Goal: Navigation & Orientation: Locate item on page

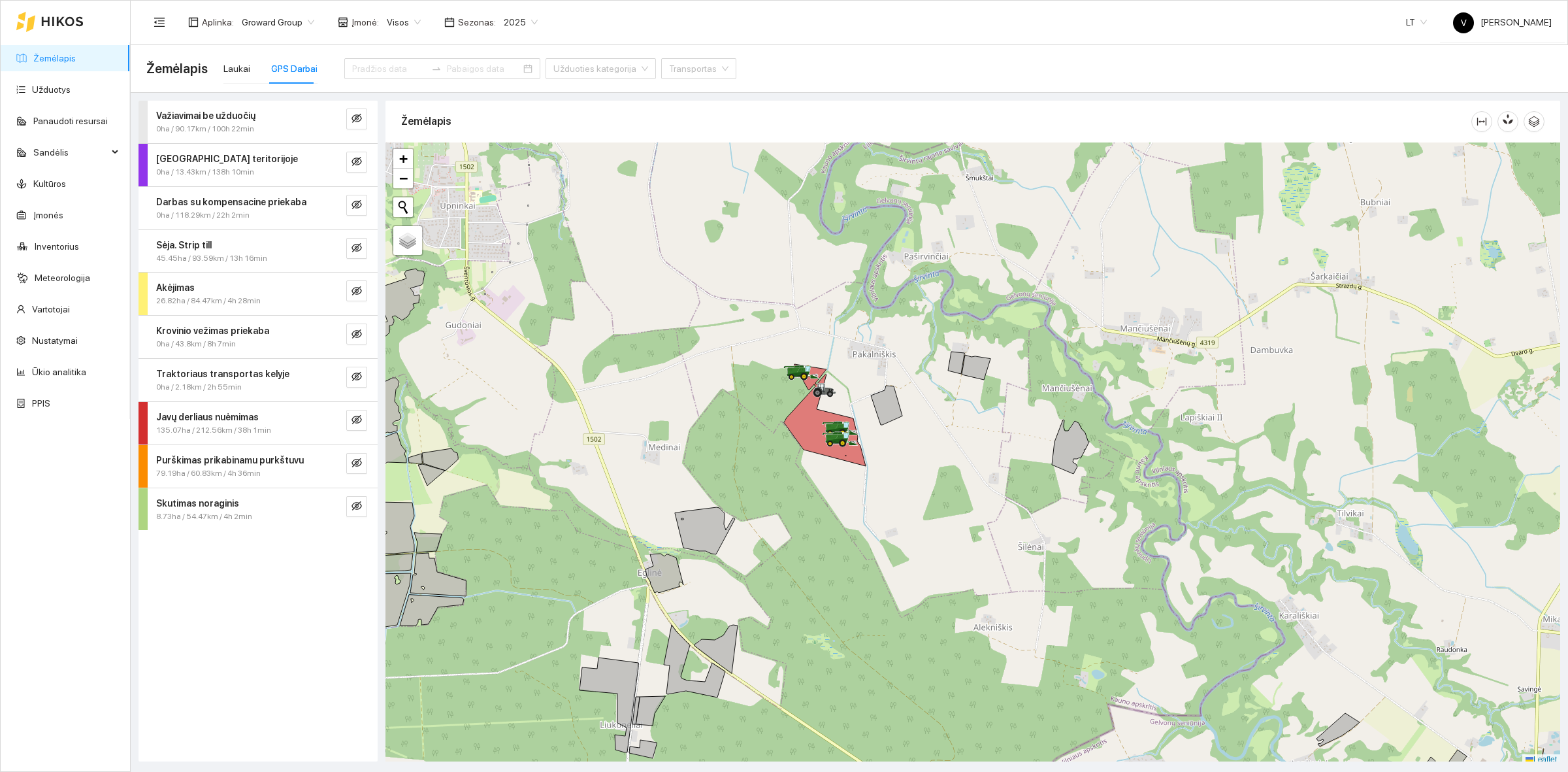
scroll to position [4, 0]
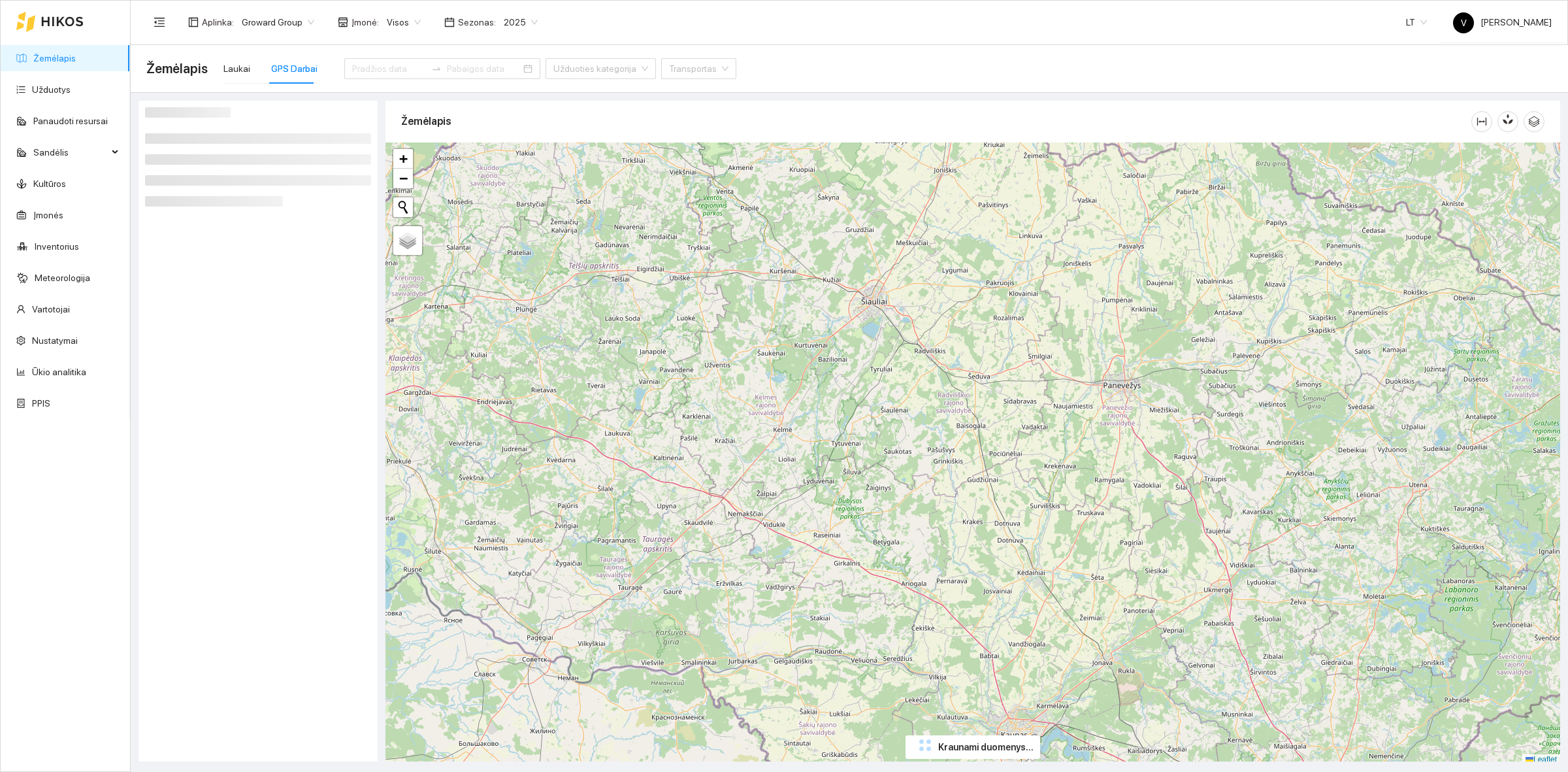
scroll to position [4, 0]
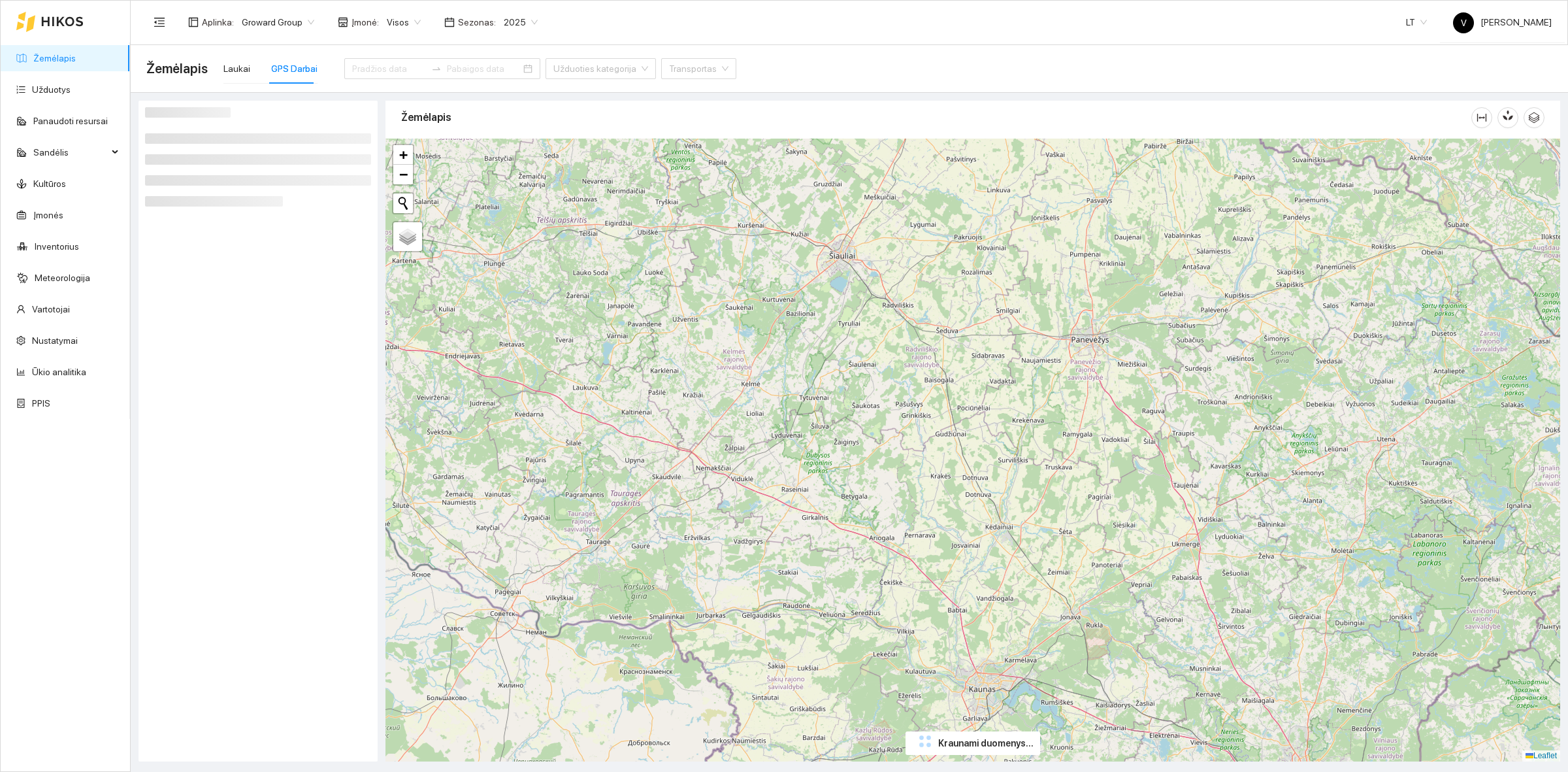
drag, startPoint x: 882, startPoint y: 550, endPoint x: 876, endPoint y: 547, distance: 6.7
click at [876, 547] on div "+ − Nieko nerasta. Bandykite dar kartą. Žemėlapis Palydovas Leaflet" at bounding box center [973, 450] width 1174 height 623
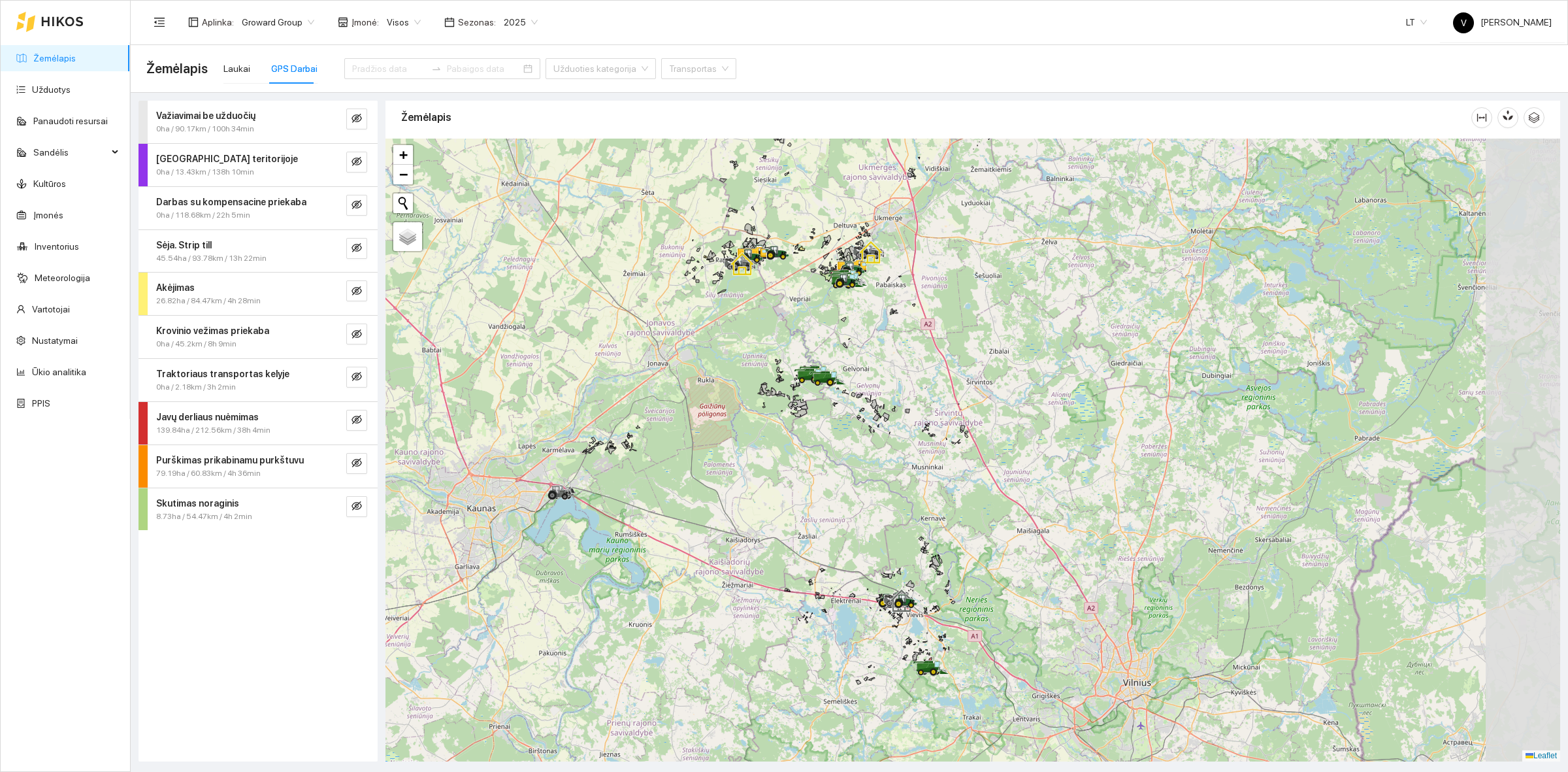
drag, startPoint x: 858, startPoint y: 409, endPoint x: 677, endPoint y: 351, distance: 190.1
click at [677, 351] on div at bounding box center [973, 450] width 1174 height 623
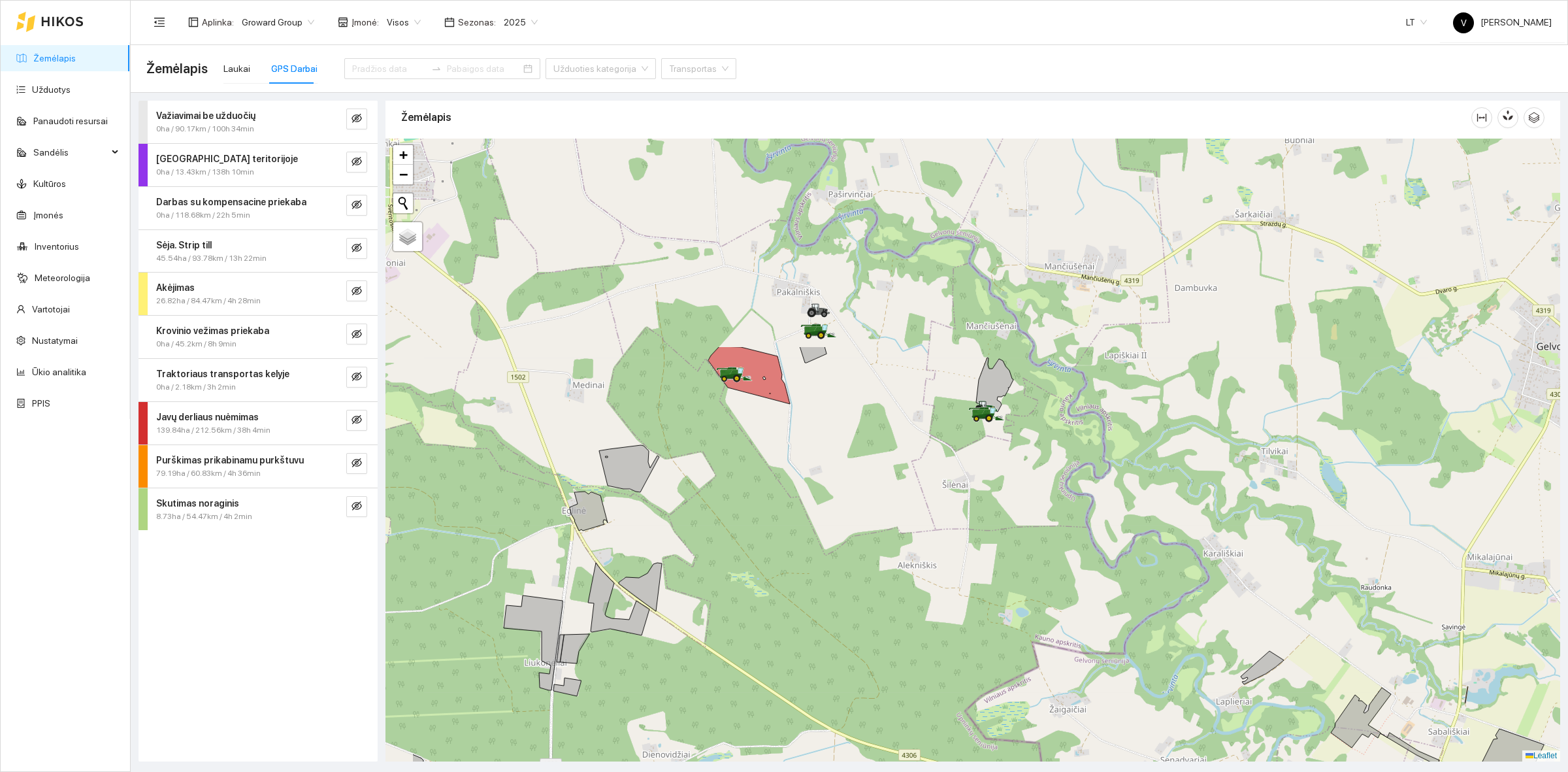
drag, startPoint x: 673, startPoint y: 252, endPoint x: 807, endPoint y: 555, distance: 331.3
click at [807, 554] on div at bounding box center [973, 450] width 1174 height 623
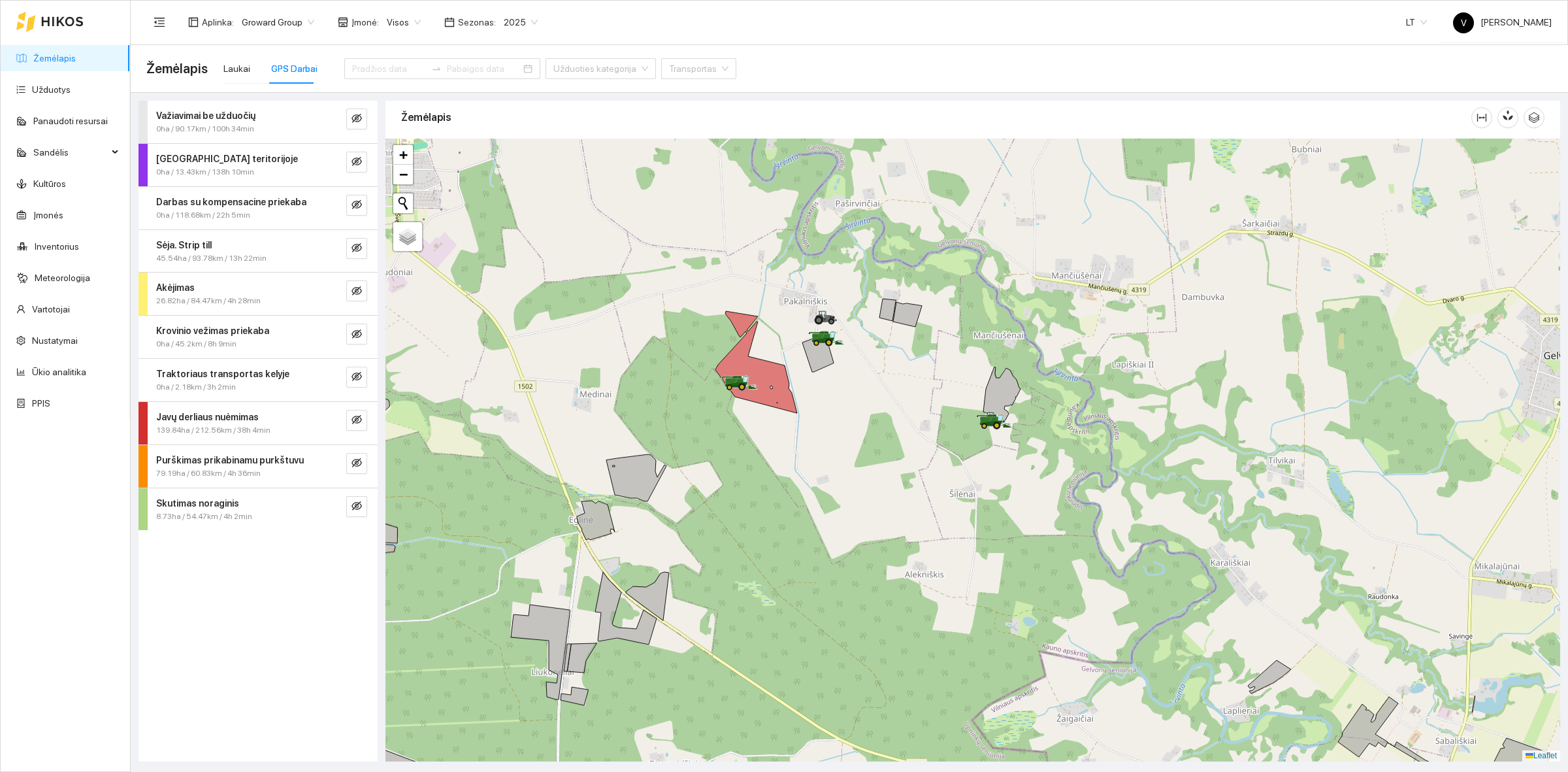
drag, startPoint x: 796, startPoint y: 468, endPoint x: 843, endPoint y: 376, distance: 103.3
click at [839, 383] on div at bounding box center [973, 450] width 1174 height 623
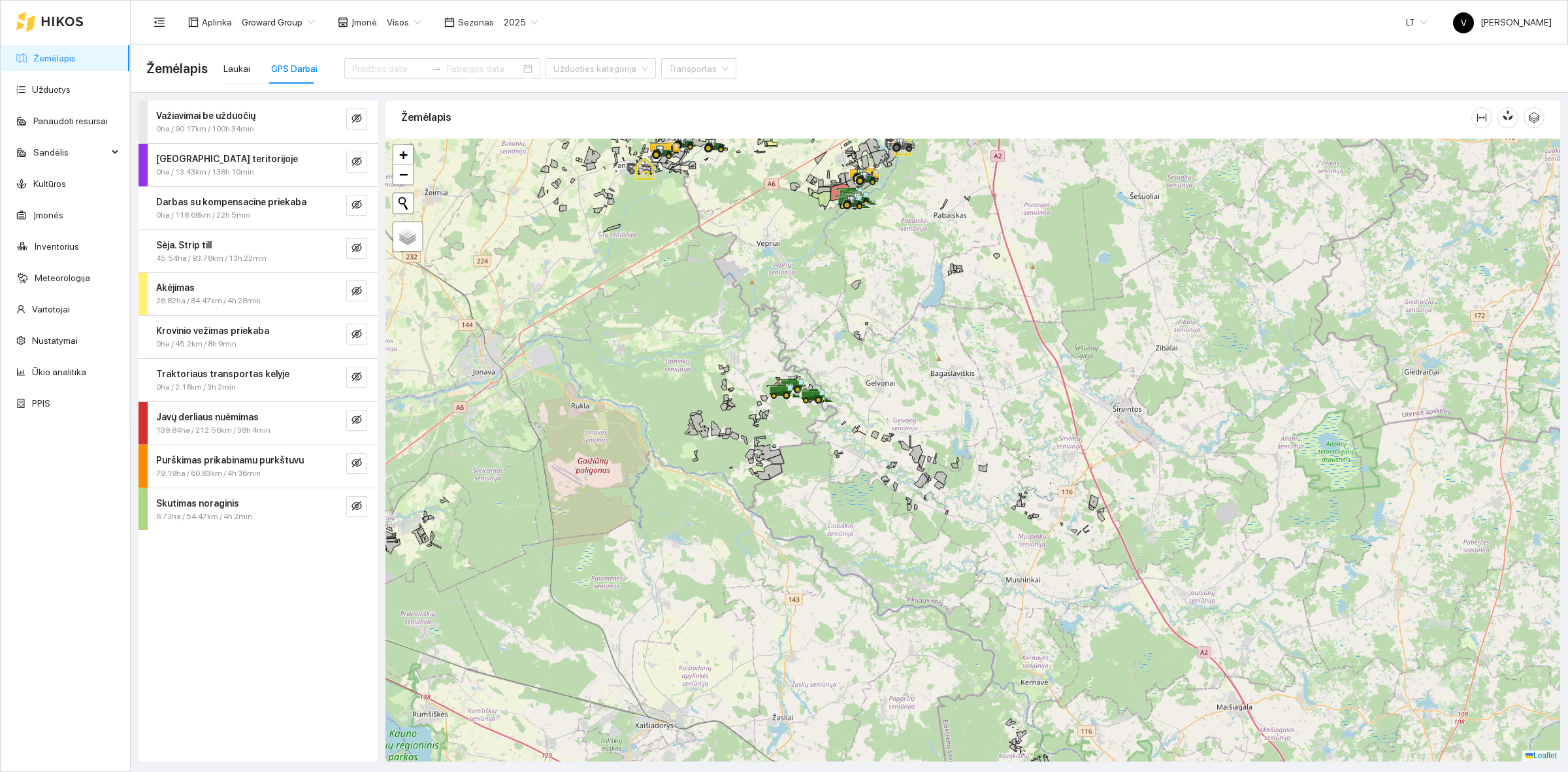
drag, startPoint x: 902, startPoint y: 302, endPoint x: 848, endPoint y: 233, distance: 87.6
click at [849, 237] on div at bounding box center [973, 450] width 1174 height 623
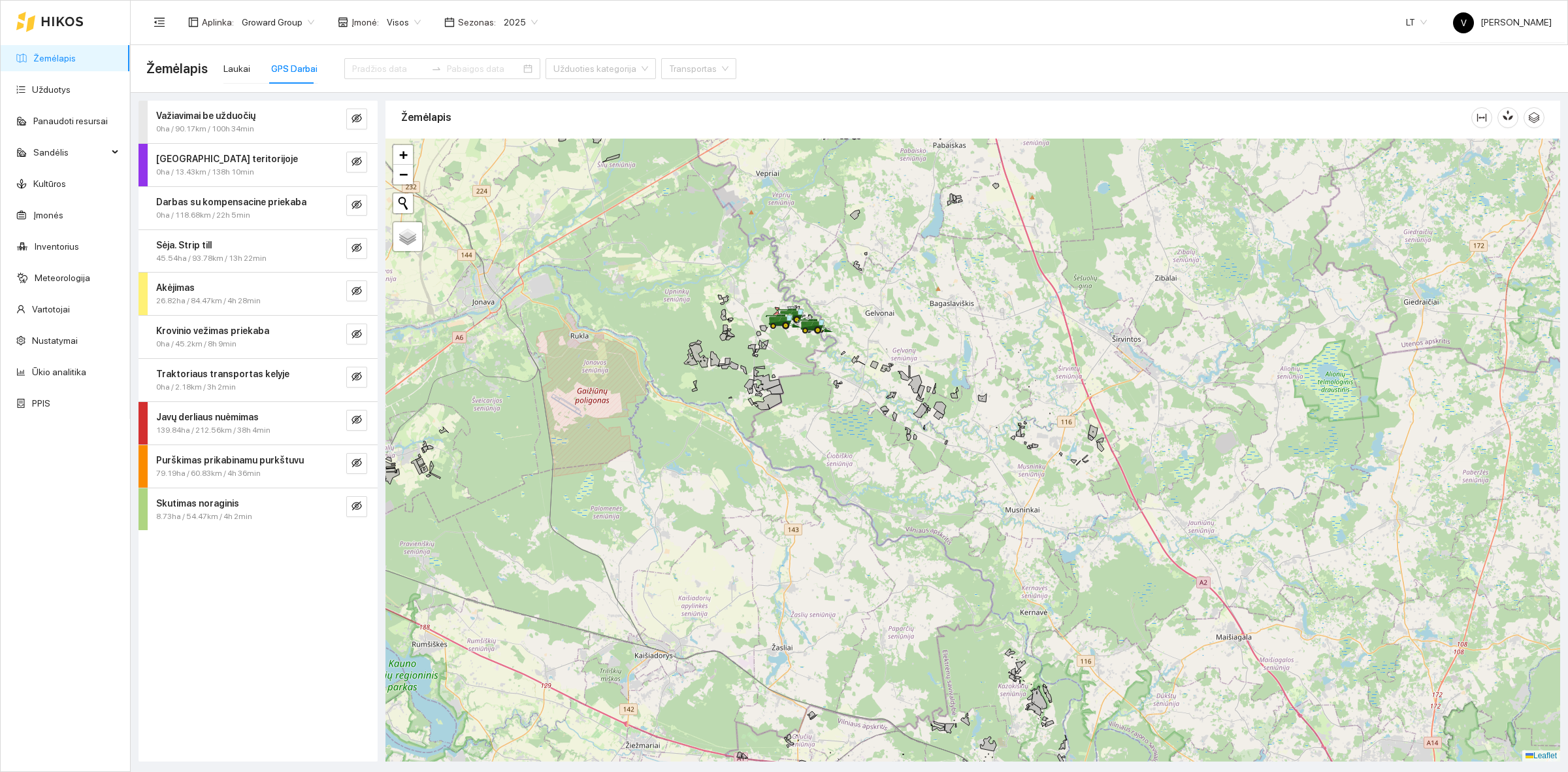
drag, startPoint x: 1014, startPoint y: 713, endPoint x: 979, endPoint y: 613, distance: 105.9
click at [979, 613] on div at bounding box center [973, 450] width 1174 height 623
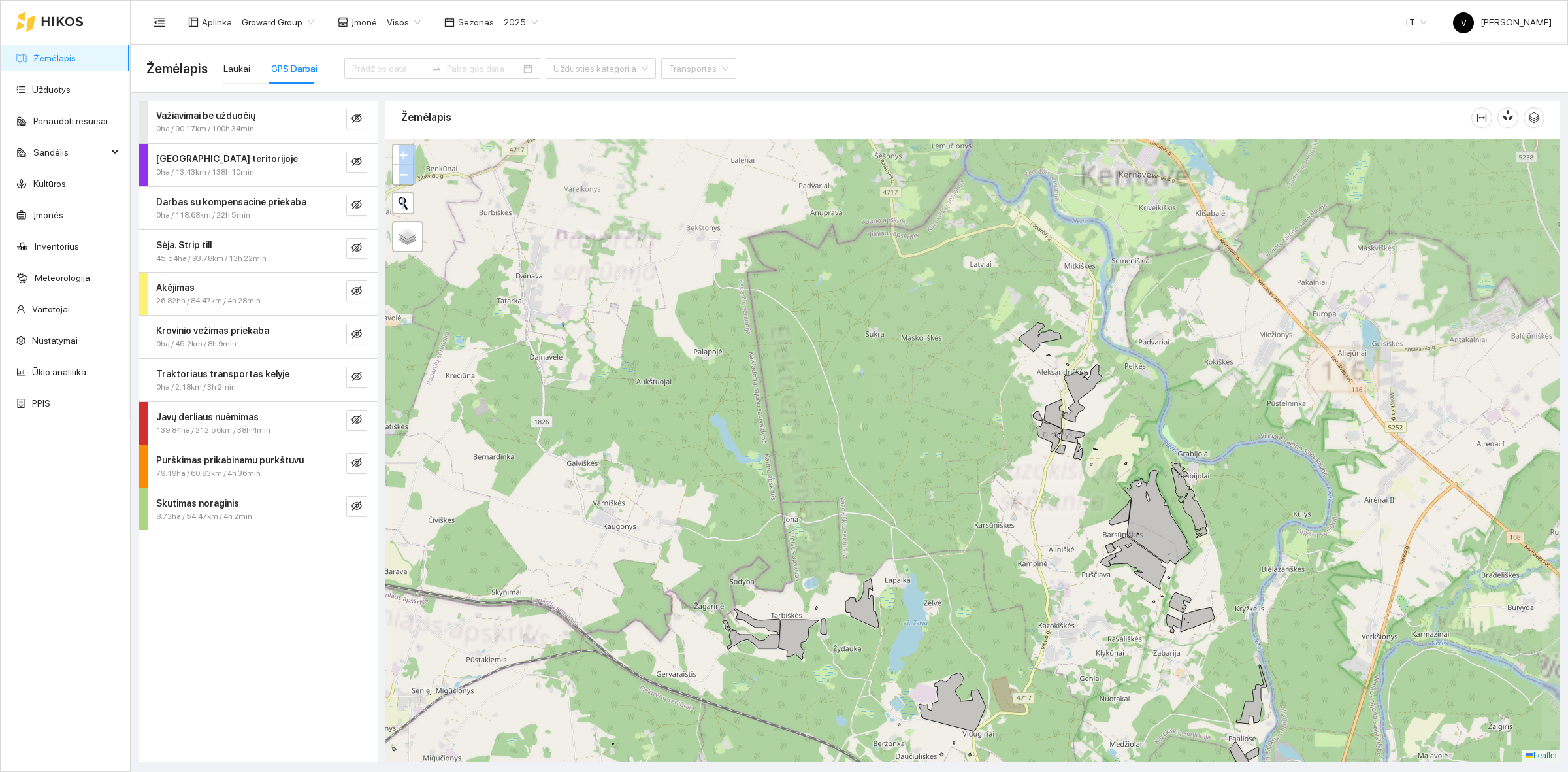
drag, startPoint x: 907, startPoint y: 700, endPoint x: 1058, endPoint y: 383, distance: 351.1
click at [1058, 383] on div at bounding box center [973, 450] width 1174 height 623
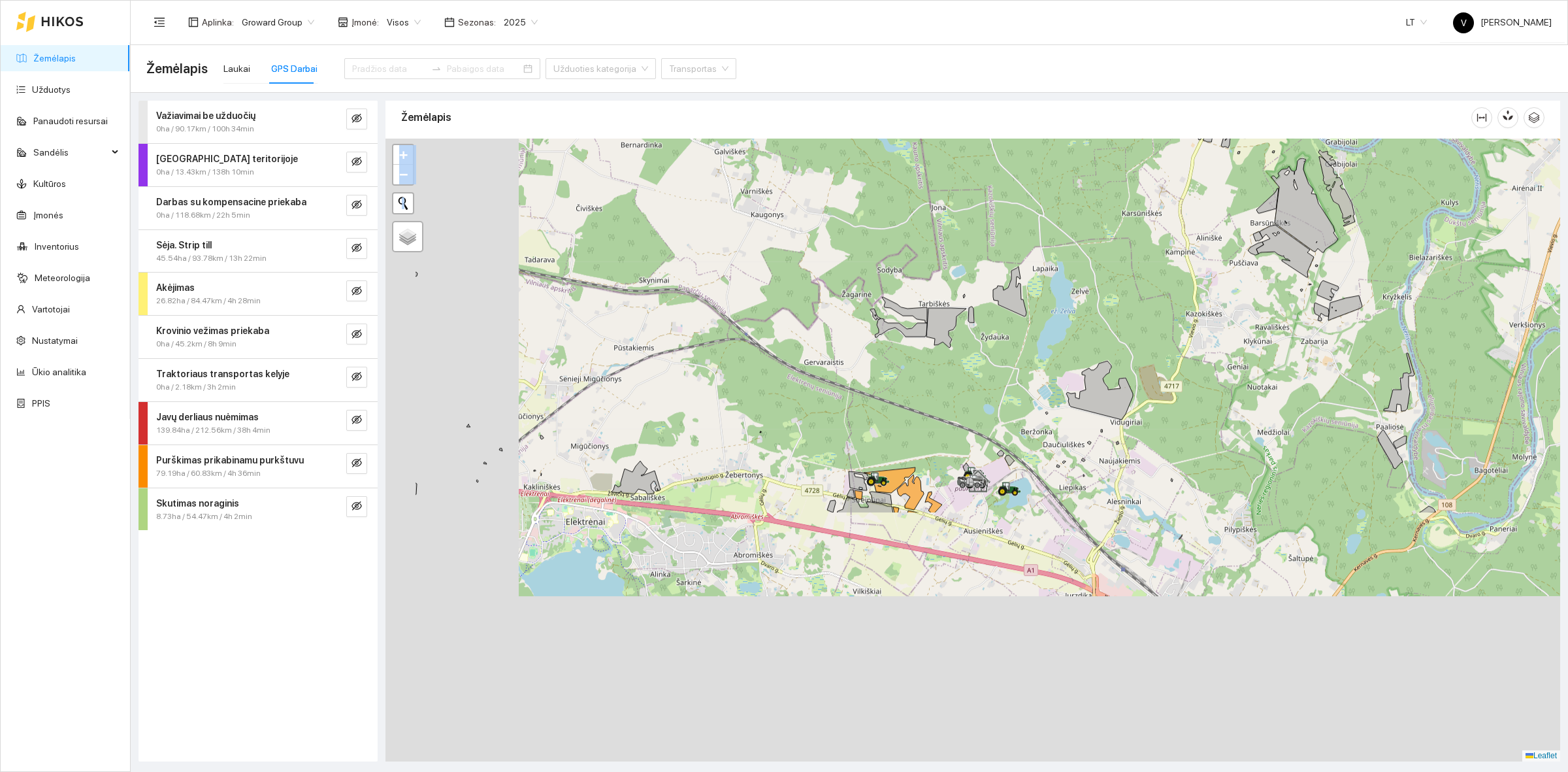
drag, startPoint x: 867, startPoint y: 459, endPoint x: 952, endPoint y: 275, distance: 202.7
click at [952, 275] on div at bounding box center [973, 450] width 1174 height 623
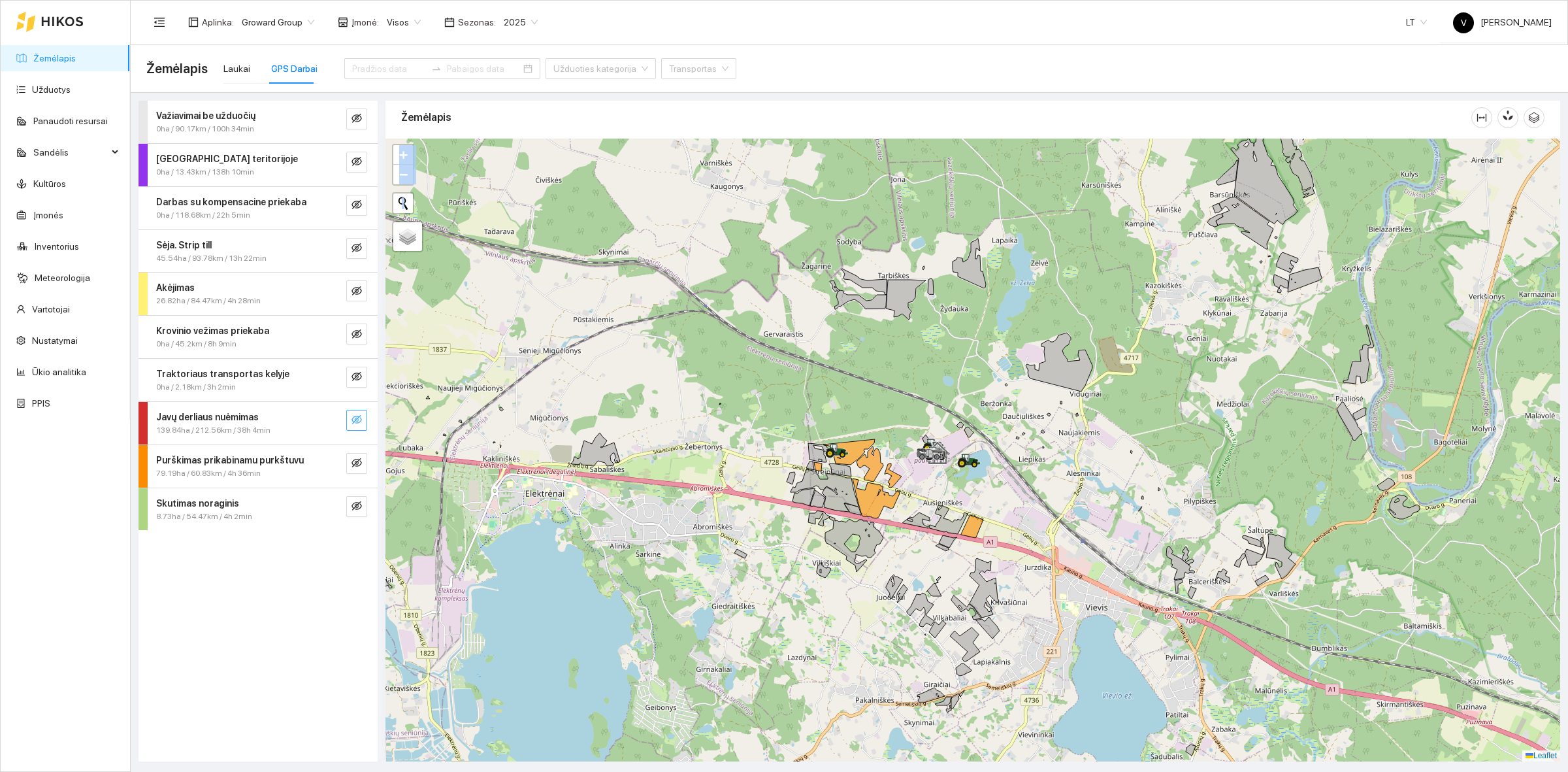
click at [356, 418] on icon "eye-invisible" at bounding box center [356, 420] width 10 height 10
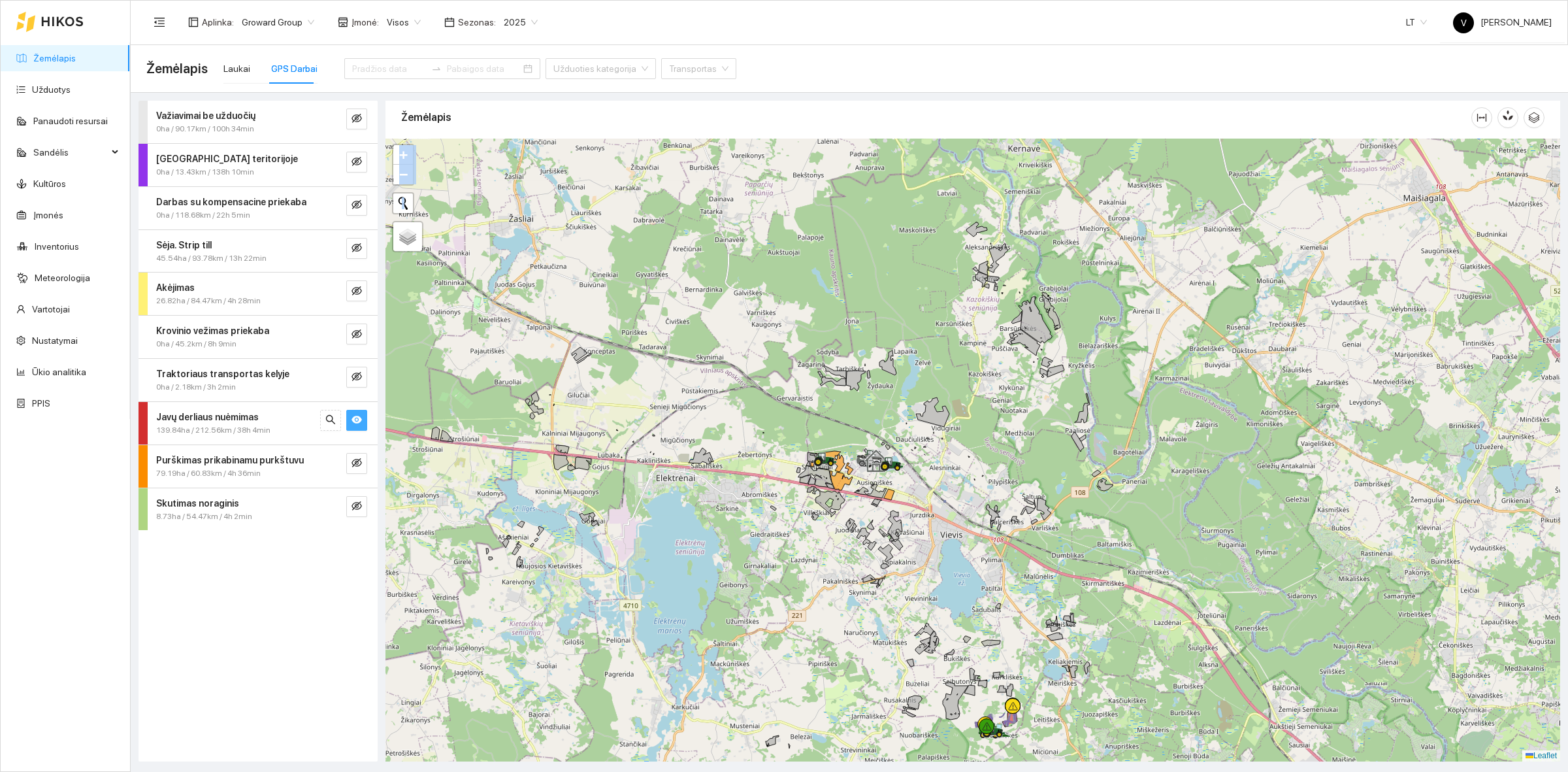
drag, startPoint x: 892, startPoint y: 588, endPoint x: 883, endPoint y: 428, distance: 160.3
click at [886, 433] on div at bounding box center [973, 450] width 1174 height 623
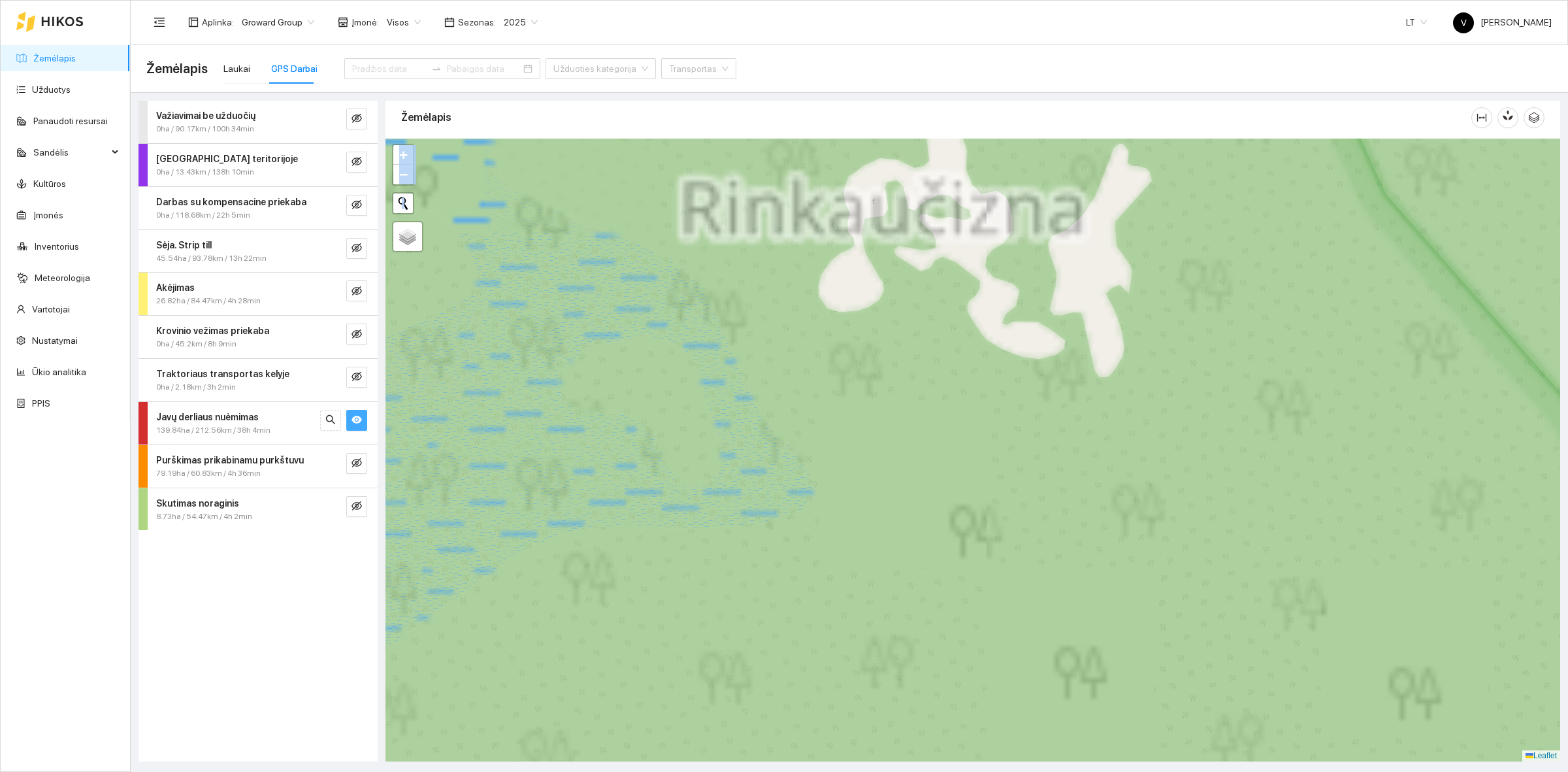
drag, startPoint x: 1340, startPoint y: 388, endPoint x: 1331, endPoint y: 398, distance: 13.5
click at [1340, 389] on div at bounding box center [973, 450] width 1174 height 623
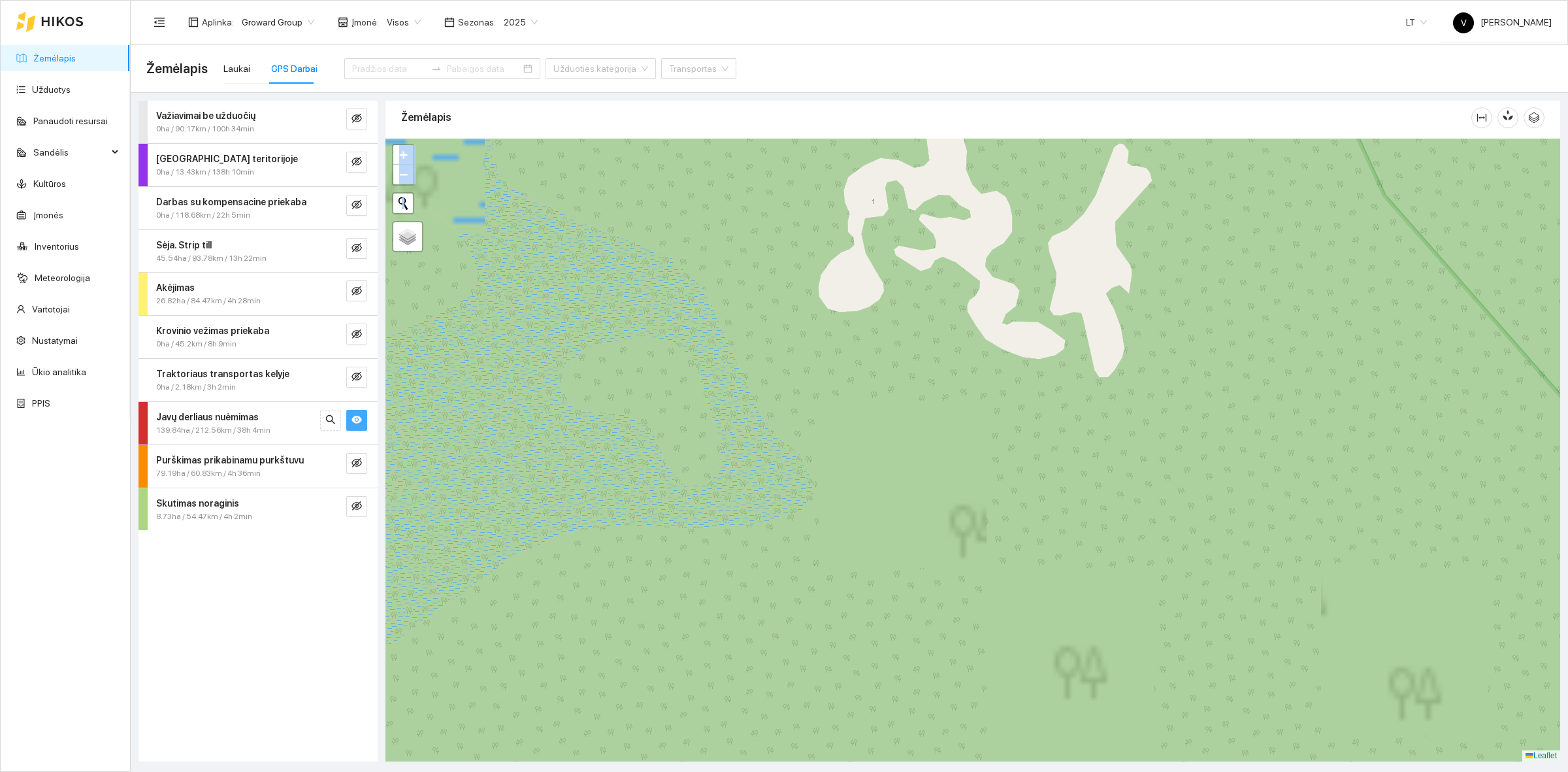
drag, startPoint x: 1262, startPoint y: 366, endPoint x: 910, endPoint y: 396, distance: 353.3
click at [1037, 396] on div at bounding box center [973, 450] width 1174 height 623
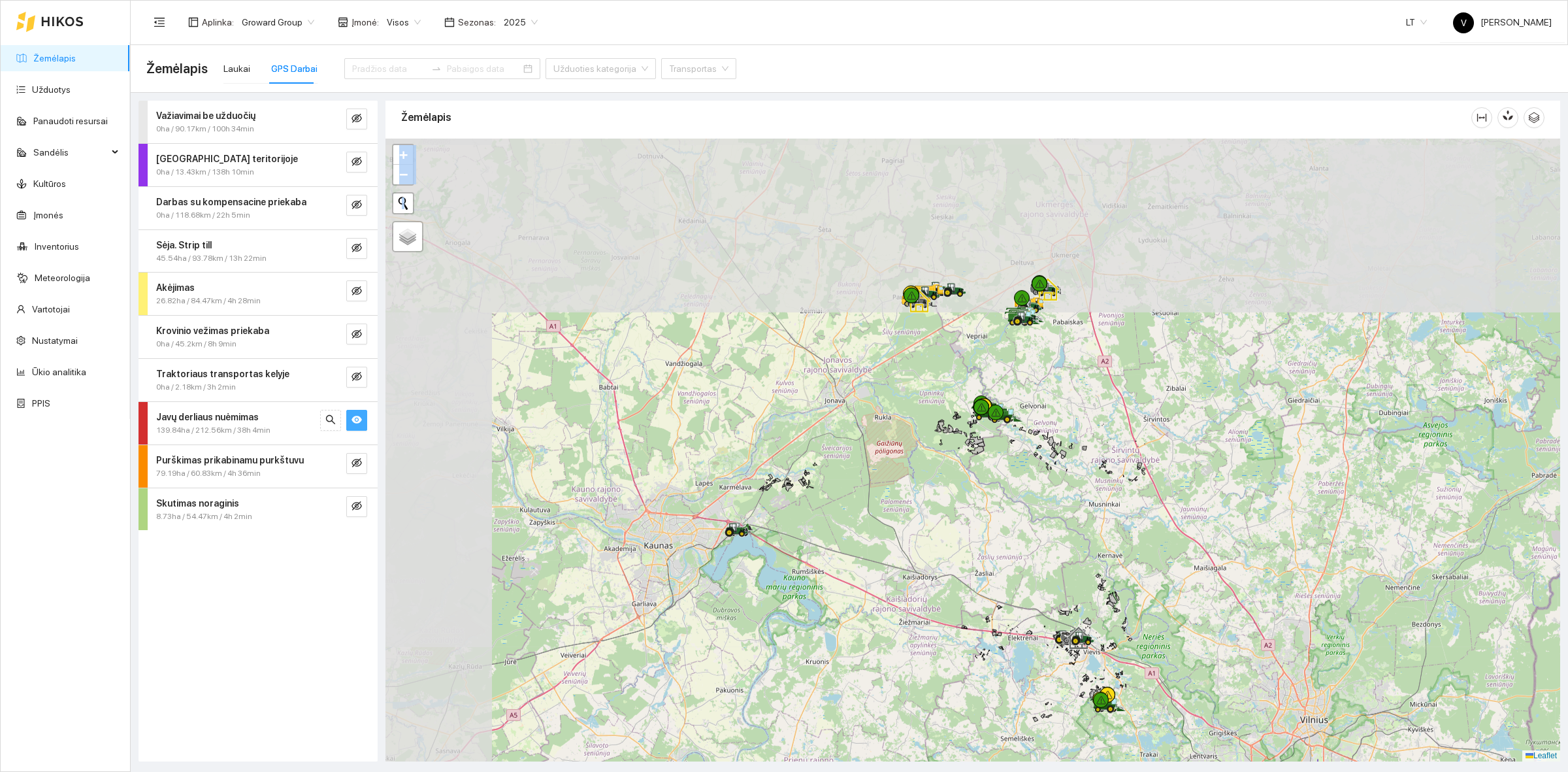
drag, startPoint x: 661, startPoint y: 235, endPoint x: 889, endPoint y: 574, distance: 408.5
click at [890, 573] on div at bounding box center [973, 450] width 1174 height 623
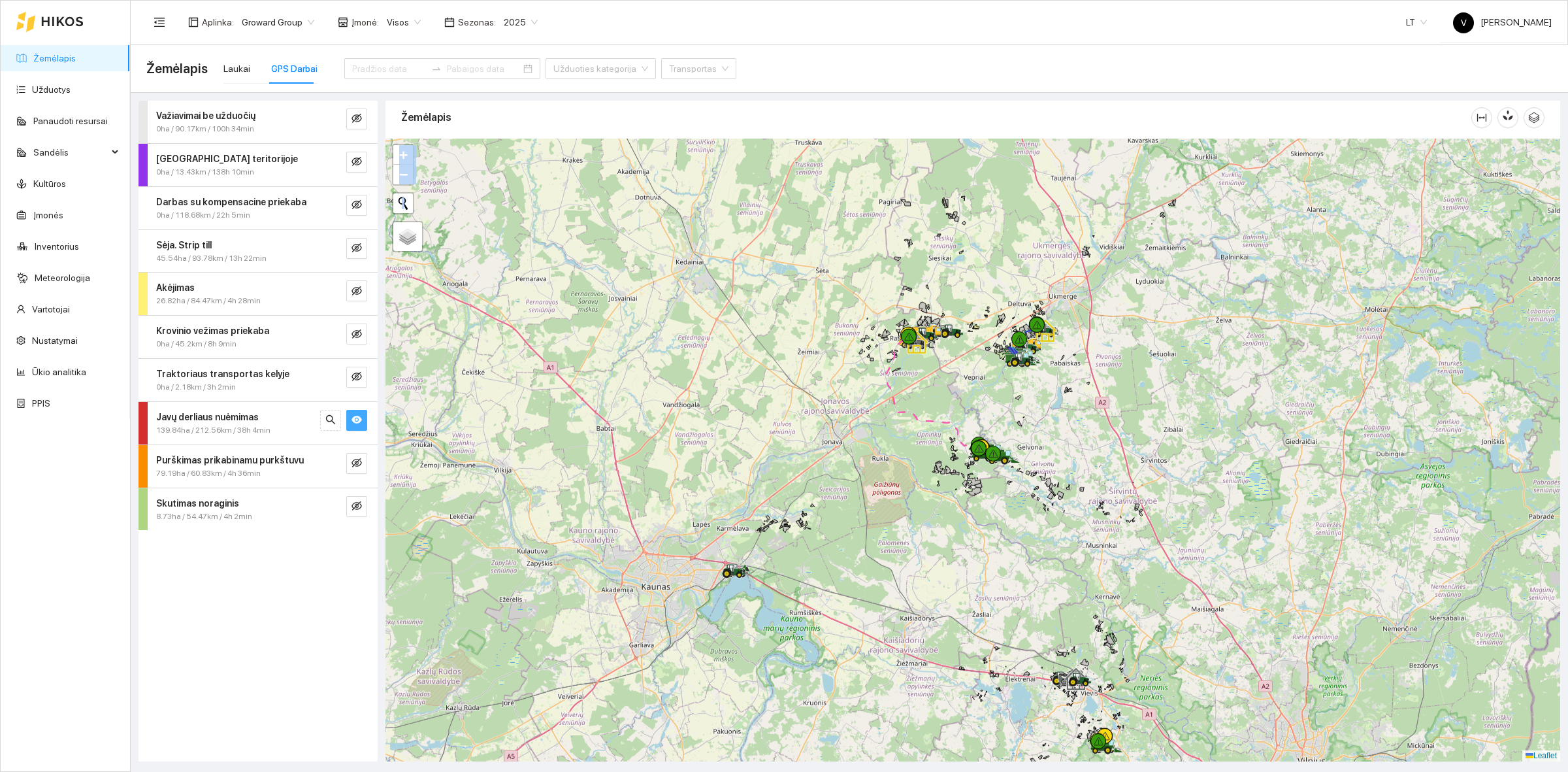
drag, startPoint x: 945, startPoint y: 372, endPoint x: 889, endPoint y: 447, distance: 93.6
click at [908, 447] on div at bounding box center [973, 450] width 1174 height 623
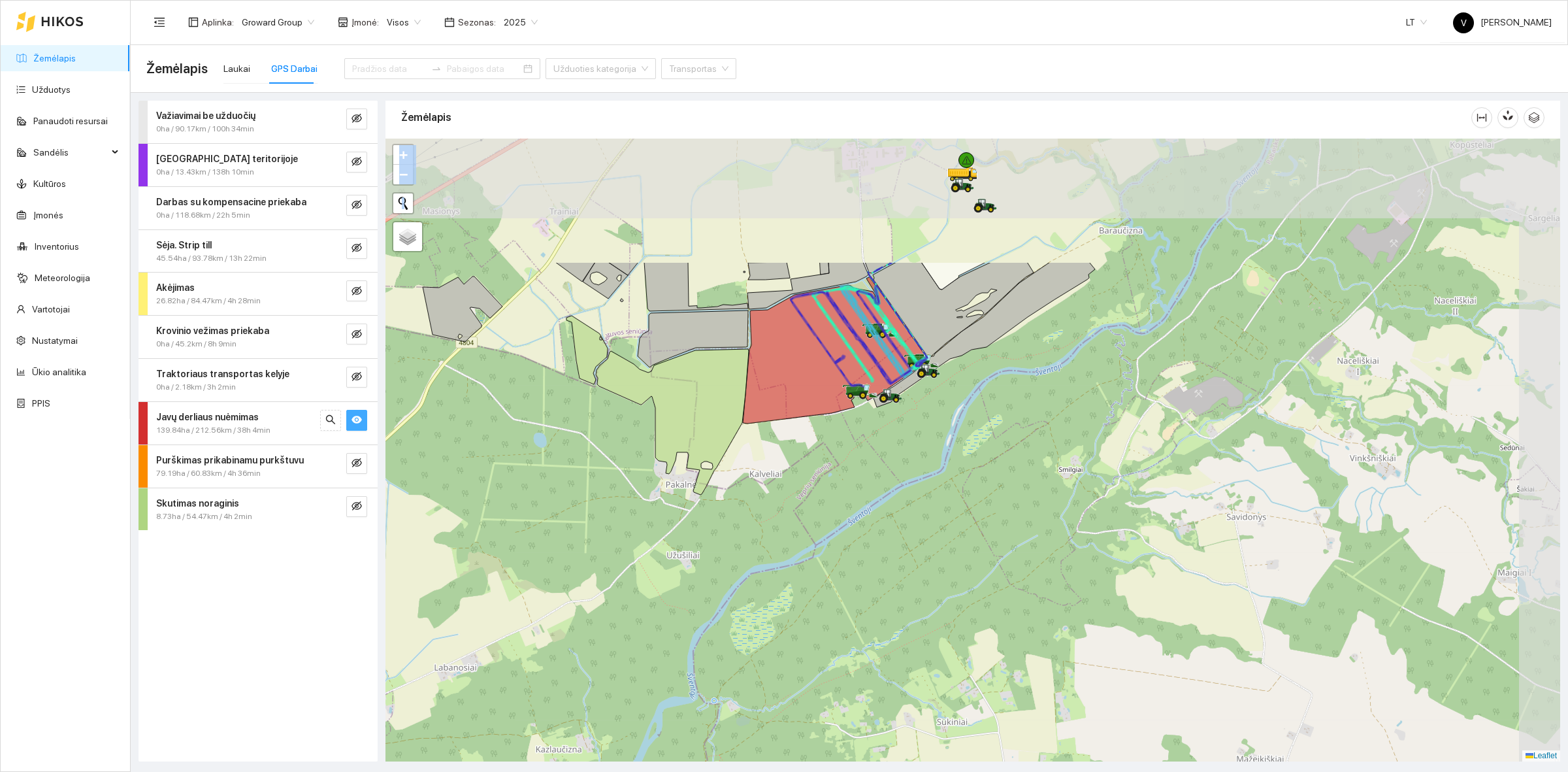
drag, startPoint x: 1086, startPoint y: 286, endPoint x: 912, endPoint y: 489, distance: 267.4
click at [912, 489] on div at bounding box center [973, 450] width 1174 height 623
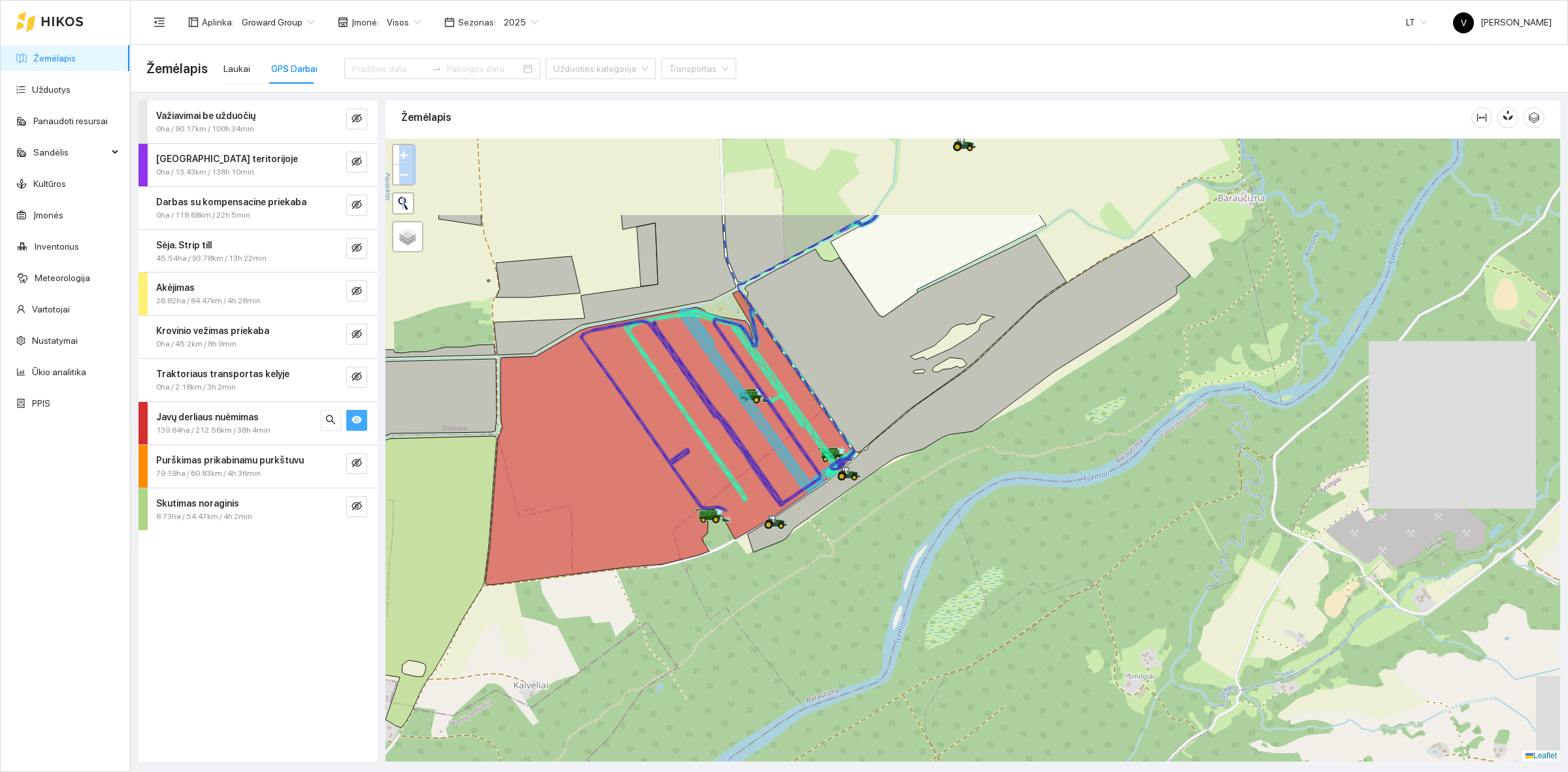
drag, startPoint x: 958, startPoint y: 380, endPoint x: 886, endPoint y: 517, distance: 154.8
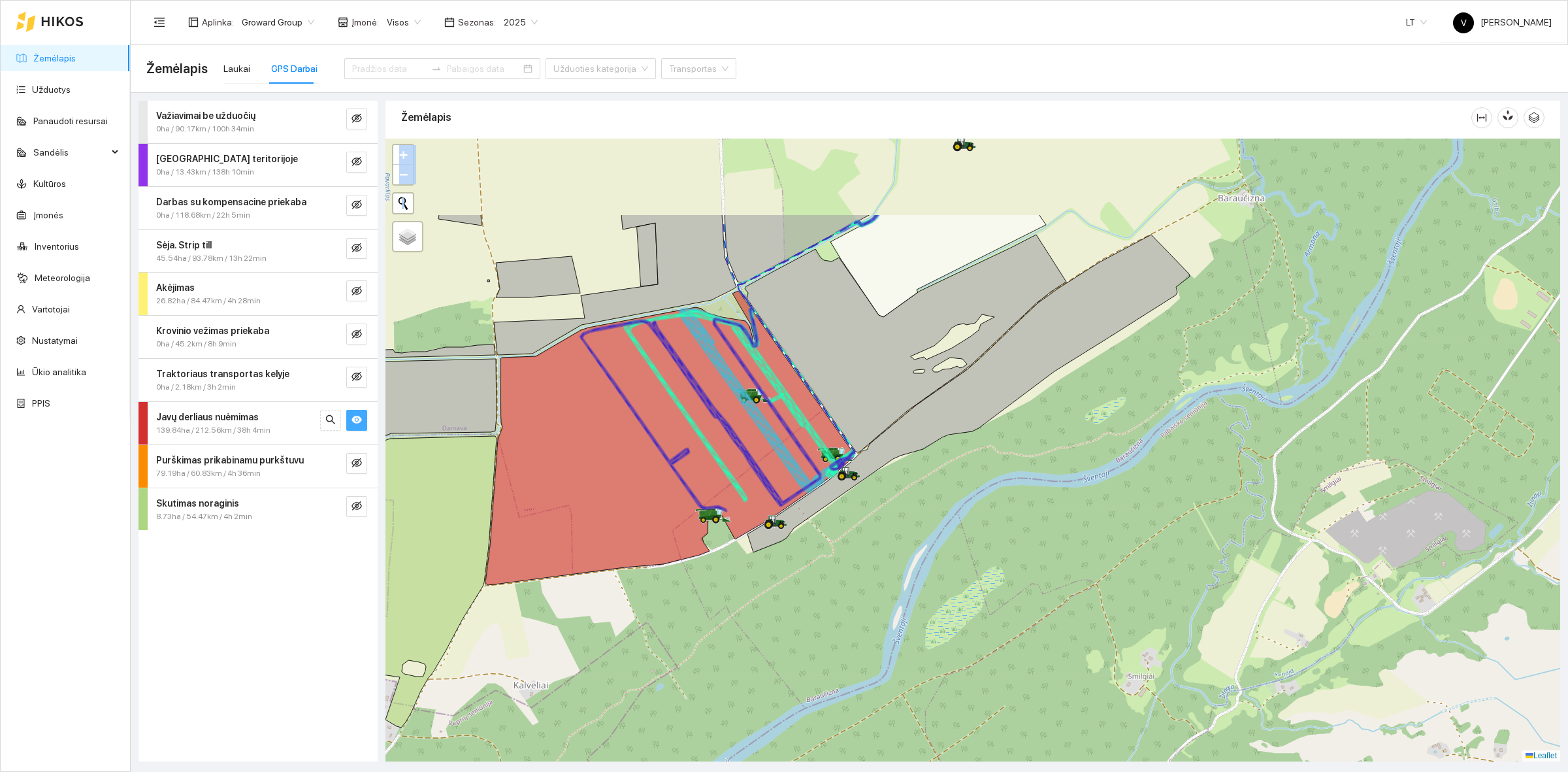
click at [887, 514] on div at bounding box center [973, 450] width 1174 height 623
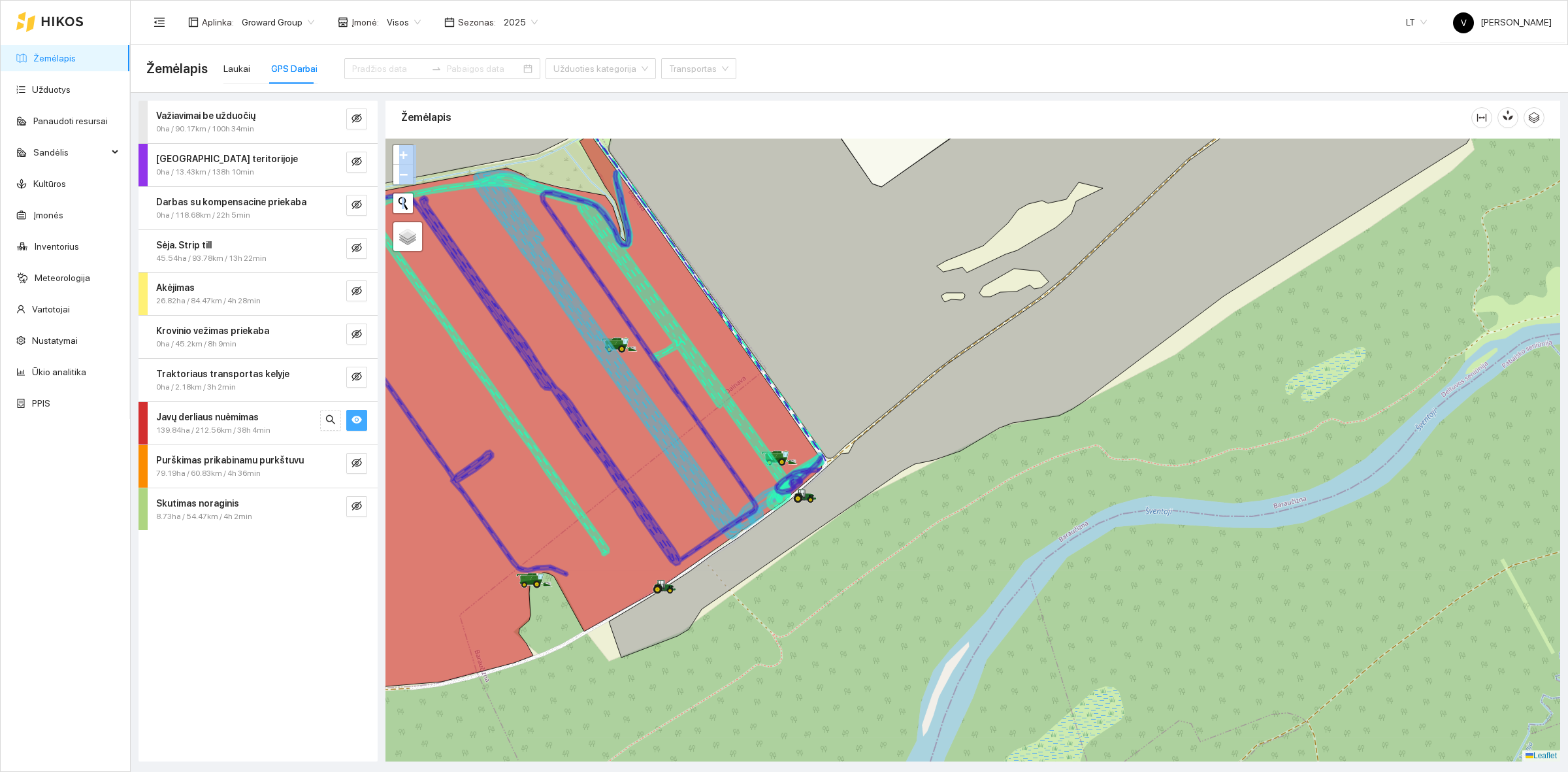
drag, startPoint x: 941, startPoint y: 500, endPoint x: 932, endPoint y: 546, distance: 46.9
click at [932, 546] on div at bounding box center [973, 450] width 1174 height 623
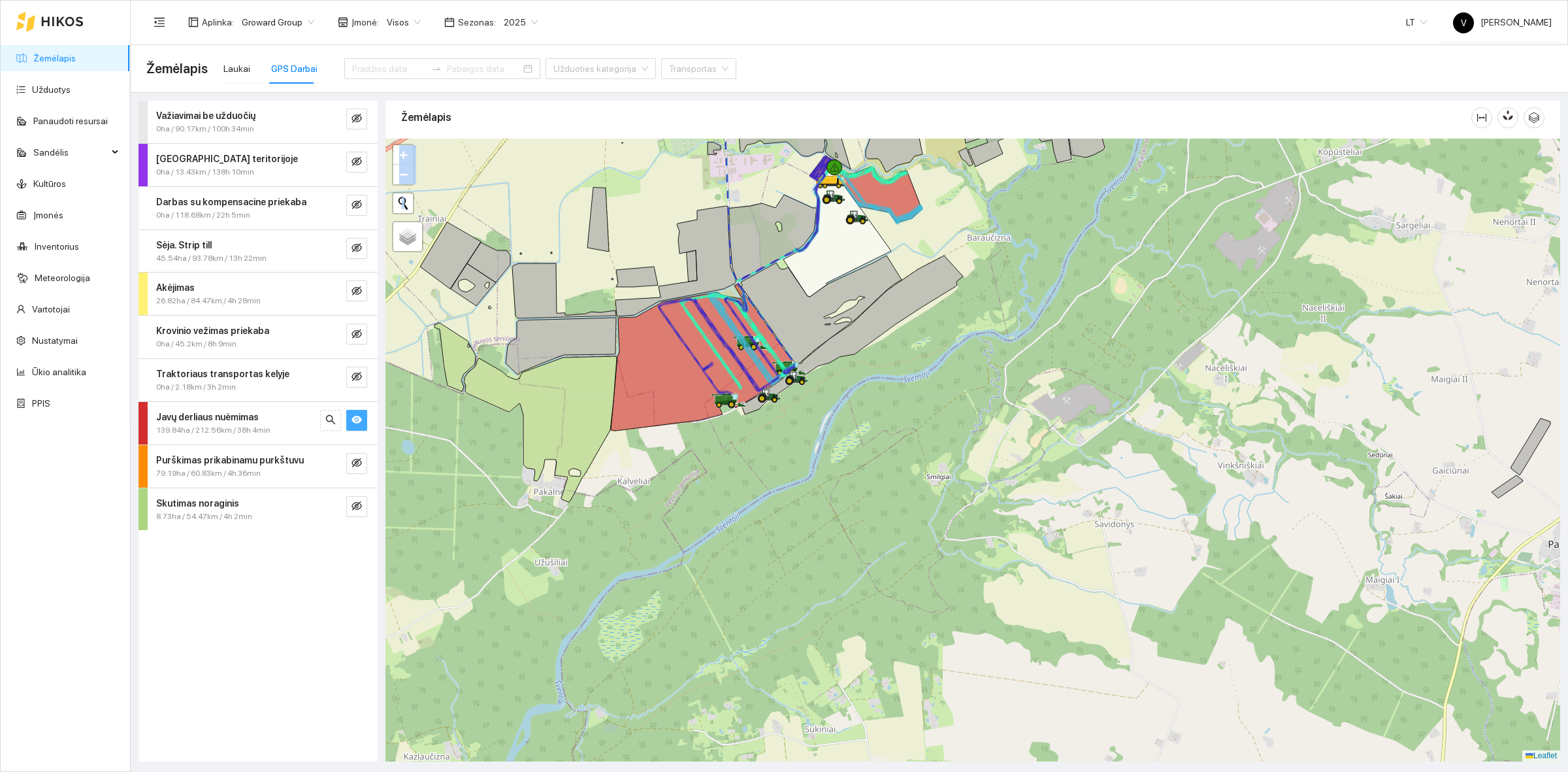
drag, startPoint x: 729, startPoint y: 456, endPoint x: 837, endPoint y: 444, distance: 108.7
click at [837, 444] on div at bounding box center [973, 450] width 1174 height 623
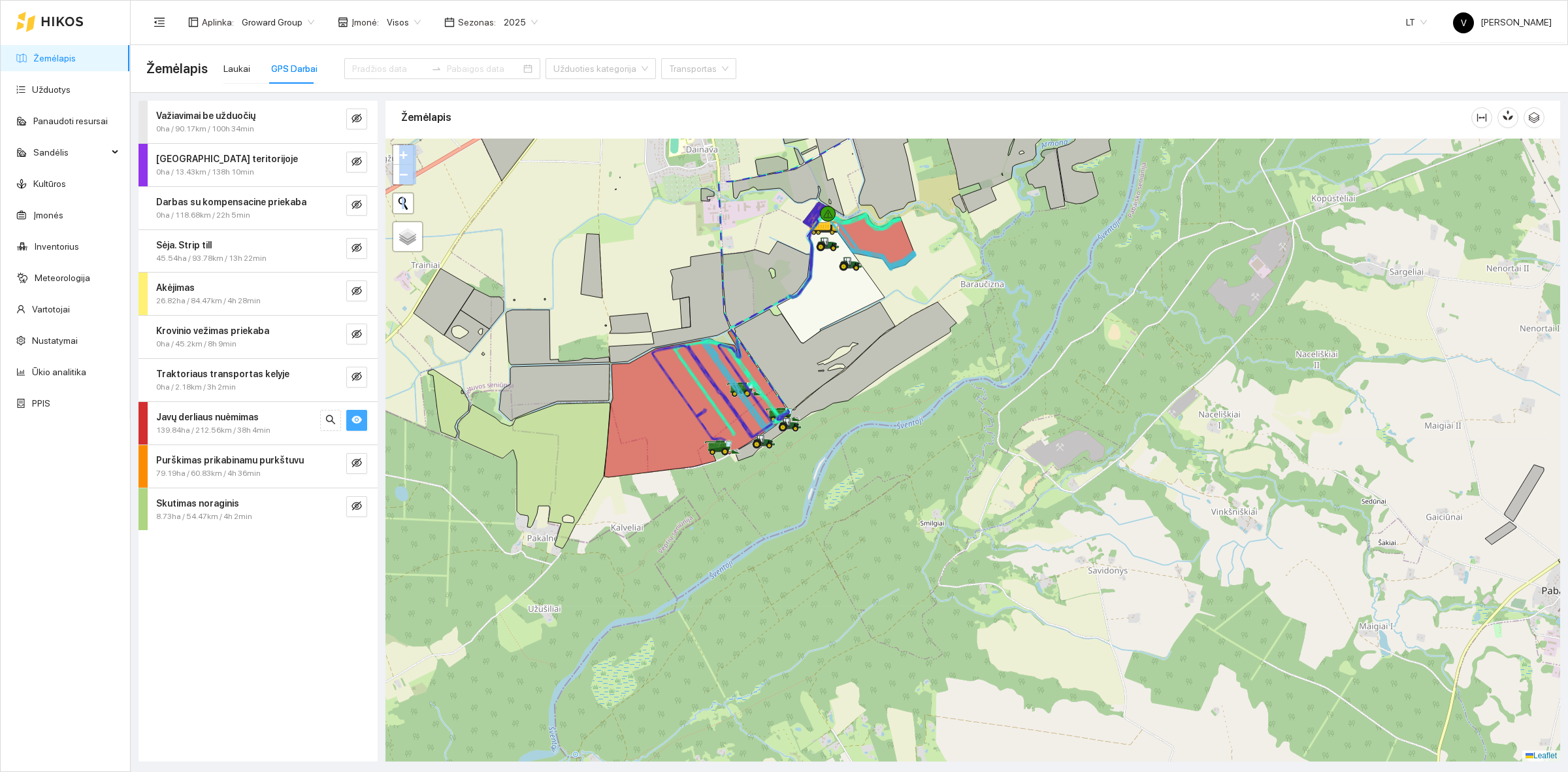
drag, startPoint x: 807, startPoint y: 436, endPoint x: 792, endPoint y: 501, distance: 66.7
click at [792, 501] on div at bounding box center [973, 450] width 1174 height 623
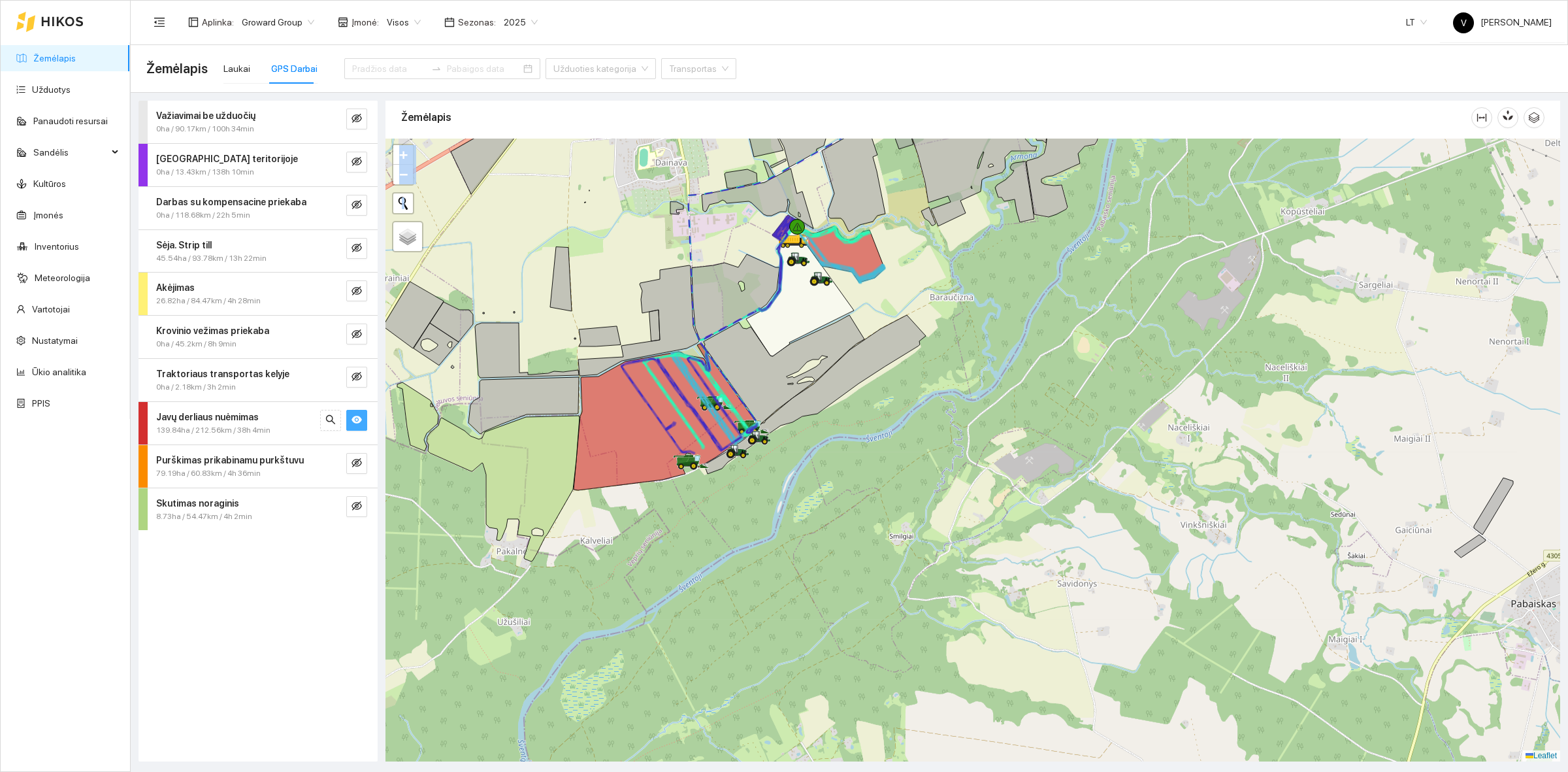
drag, startPoint x: 1018, startPoint y: 458, endPoint x: 987, endPoint y: 459, distance: 31.0
click at [988, 458] on div at bounding box center [973, 450] width 1174 height 623
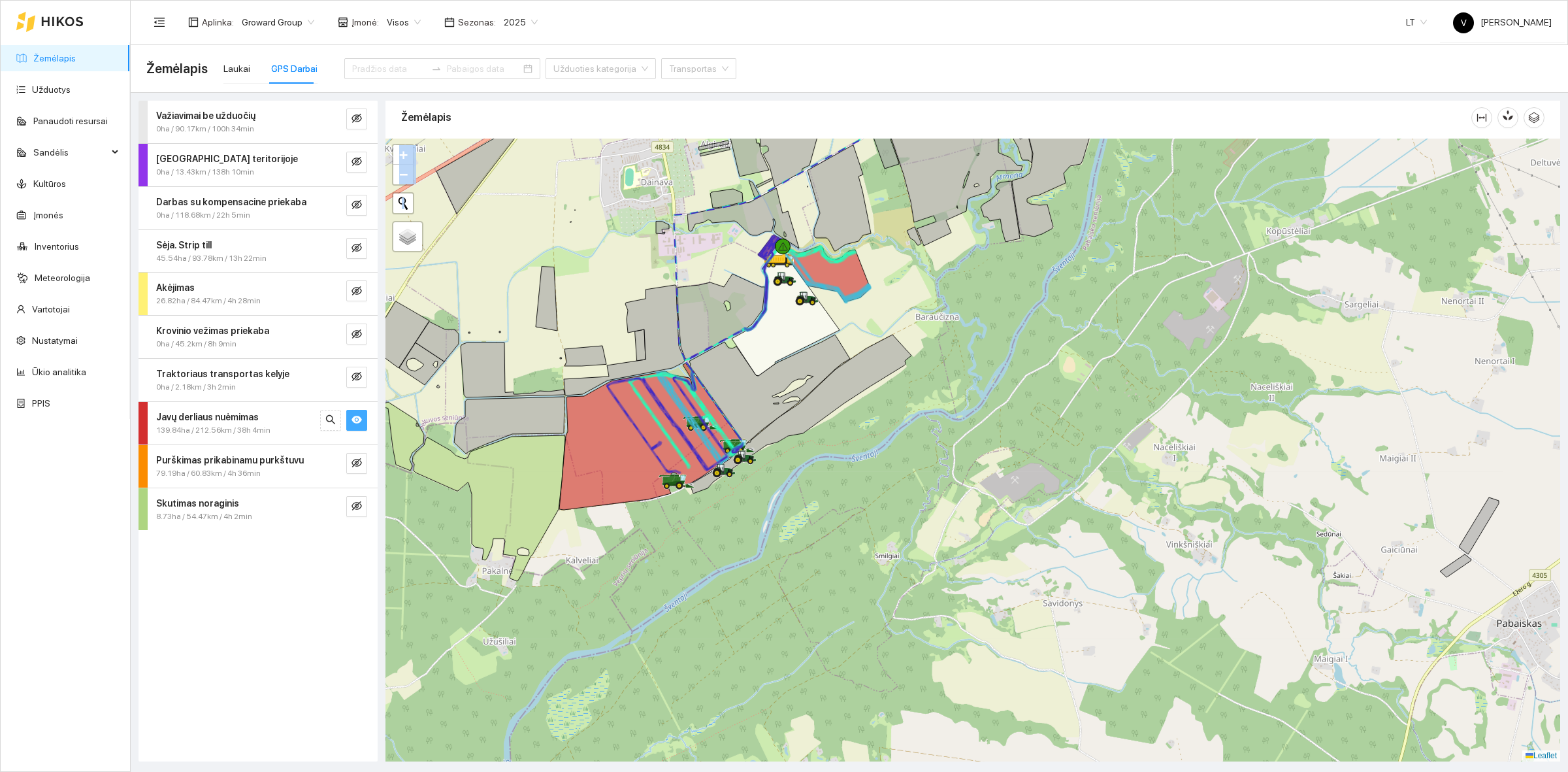
drag, startPoint x: 1102, startPoint y: 409, endPoint x: 1092, endPoint y: 428, distance: 21.5
click at [1092, 428] on div at bounding box center [973, 450] width 1174 height 623
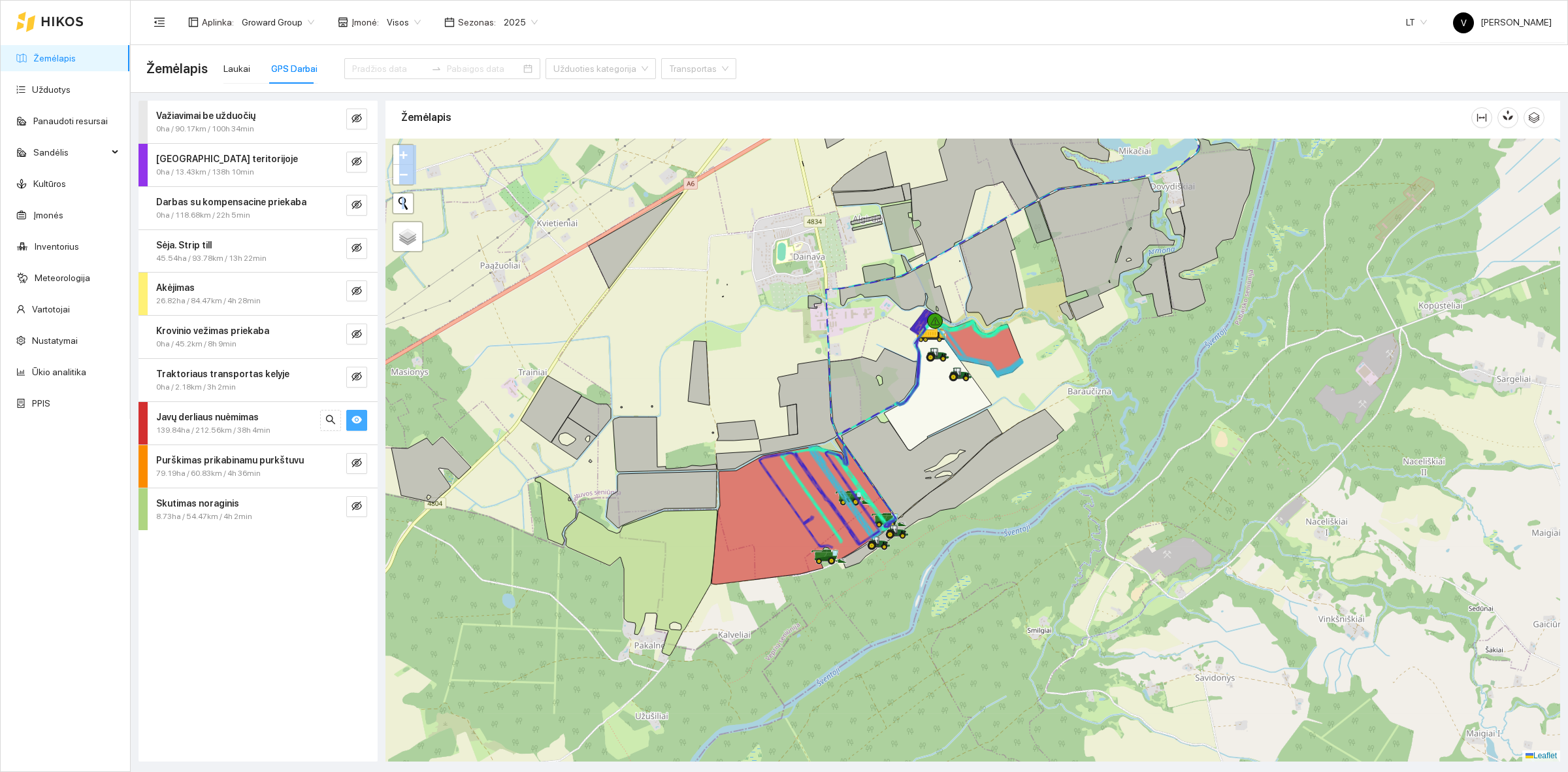
drag, startPoint x: 1096, startPoint y: 419, endPoint x: 1092, endPoint y: 383, distance: 36.2
click at [1092, 383] on div at bounding box center [973, 450] width 1174 height 623
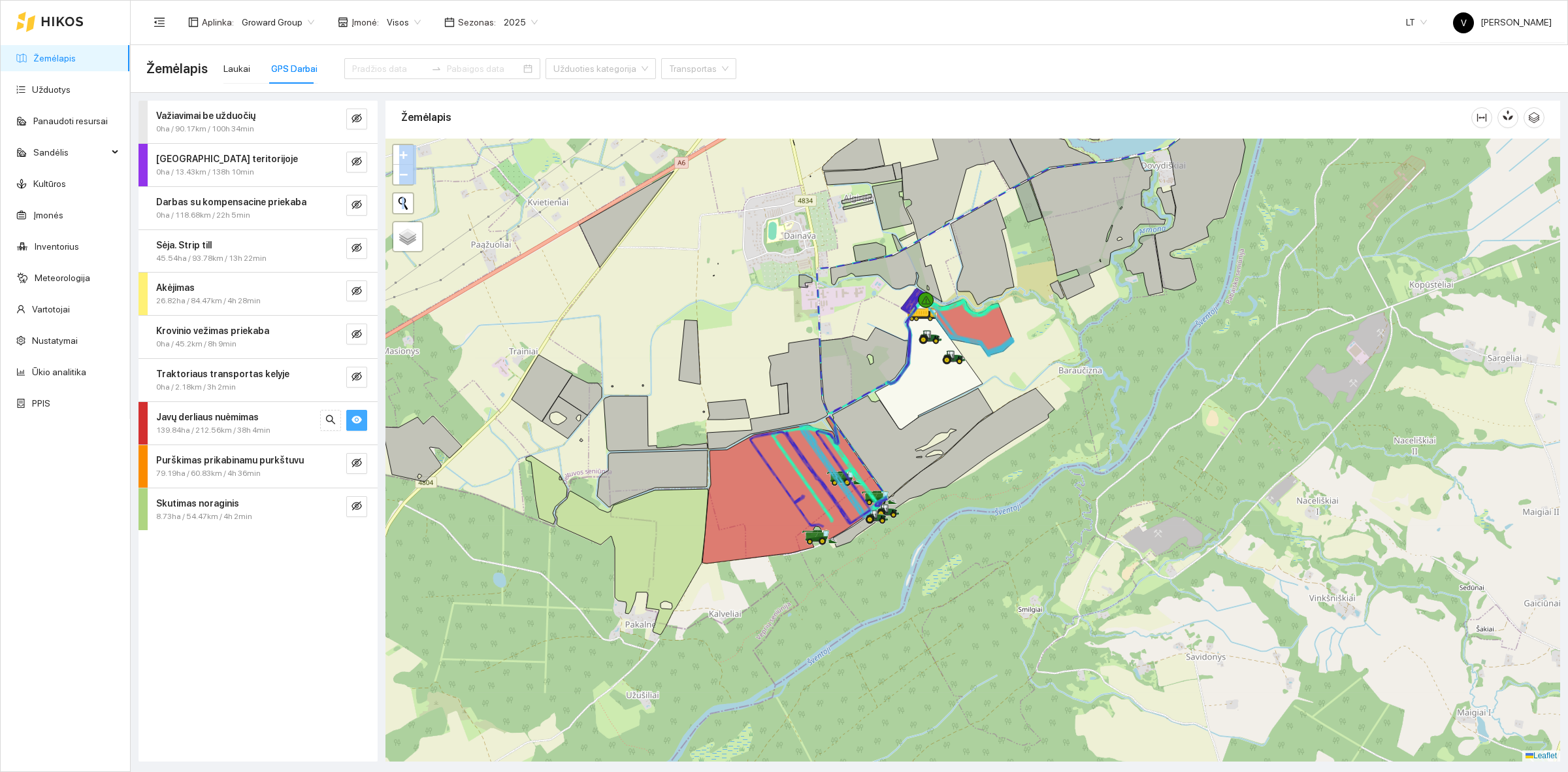
drag, startPoint x: 1057, startPoint y: 405, endPoint x: 1046, endPoint y: 386, distance: 22.0
click at [1046, 386] on div at bounding box center [973, 450] width 1174 height 623
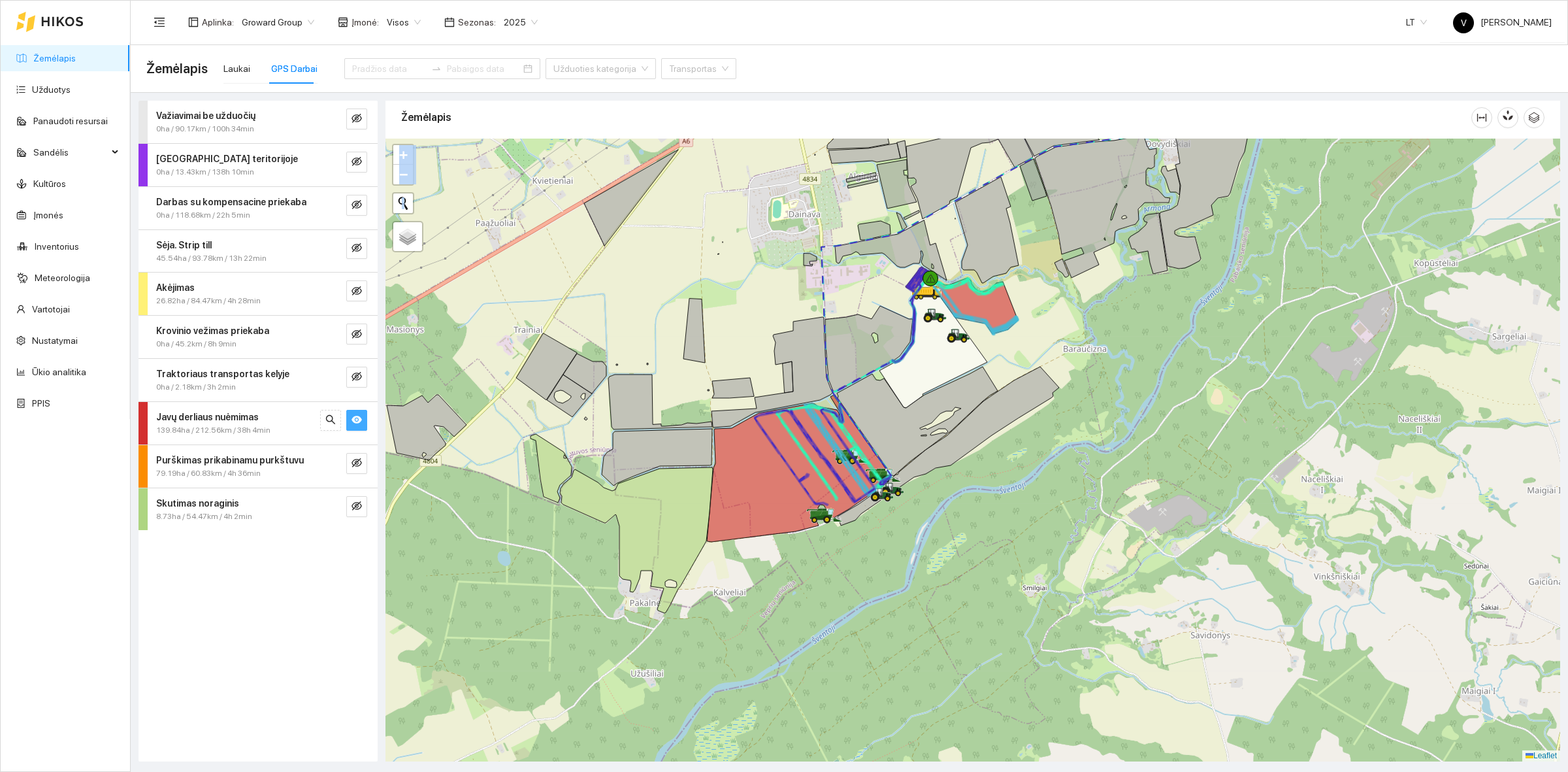
drag, startPoint x: 939, startPoint y: 561, endPoint x: 949, endPoint y: 531, distance: 31.6
click at [949, 531] on div at bounding box center [973, 450] width 1174 height 623
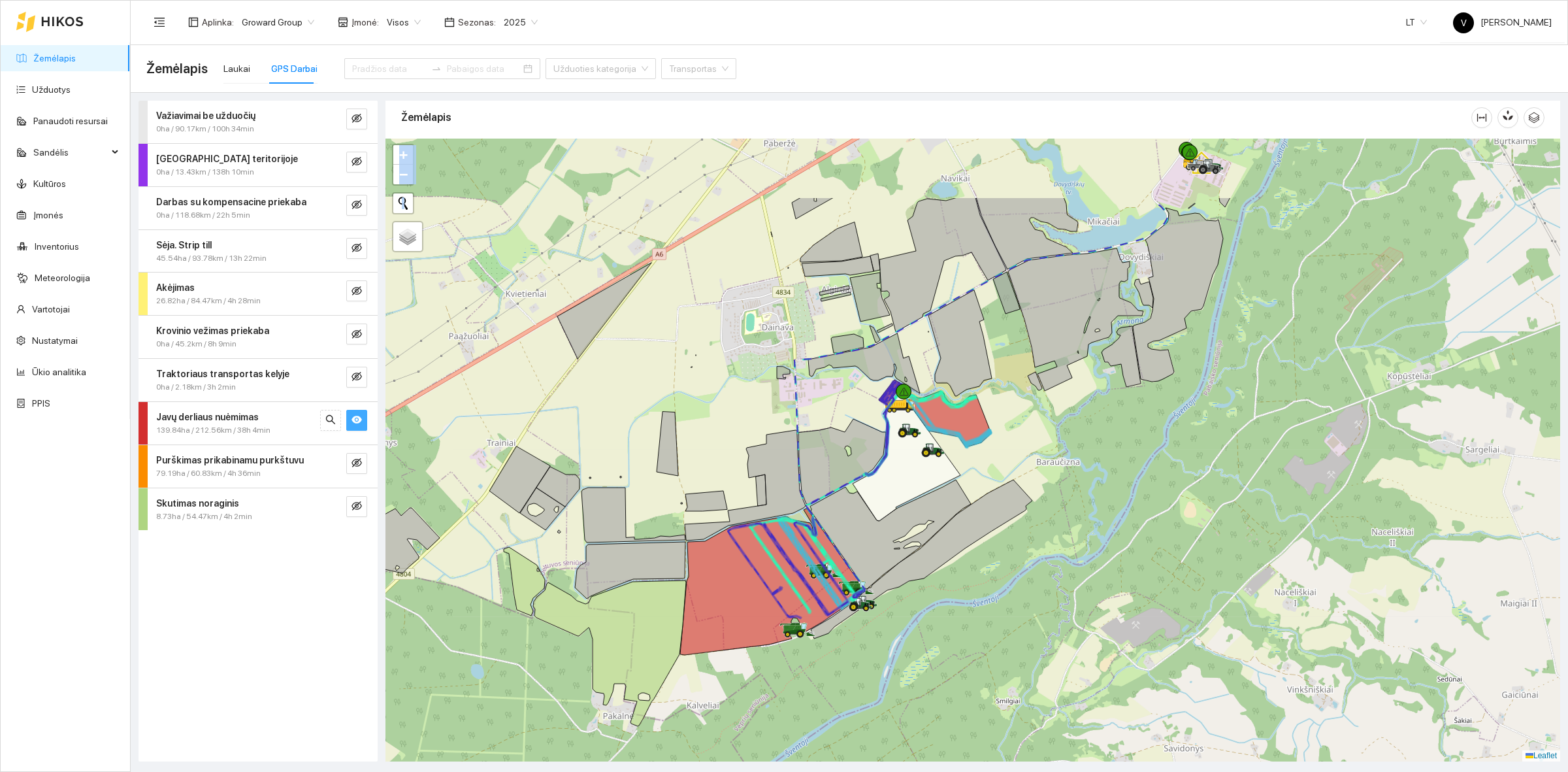
drag, startPoint x: 1059, startPoint y: 354, endPoint x: 994, endPoint y: 523, distance: 181.1
click at [998, 517] on div at bounding box center [973, 450] width 1174 height 623
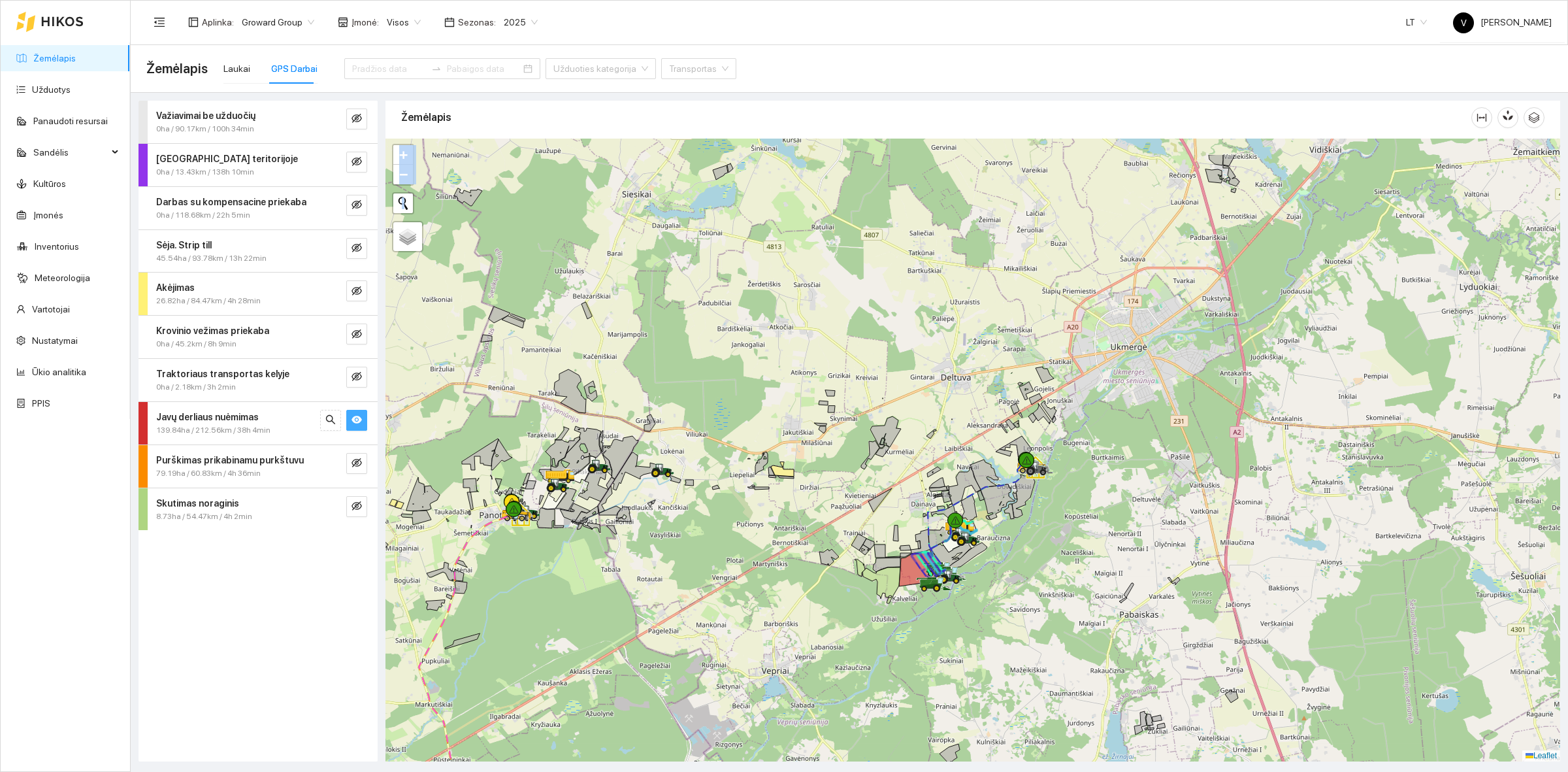
drag, startPoint x: 957, startPoint y: 532, endPoint x: 894, endPoint y: 634, distance: 119.9
click at [894, 634] on div at bounding box center [973, 450] width 1174 height 623
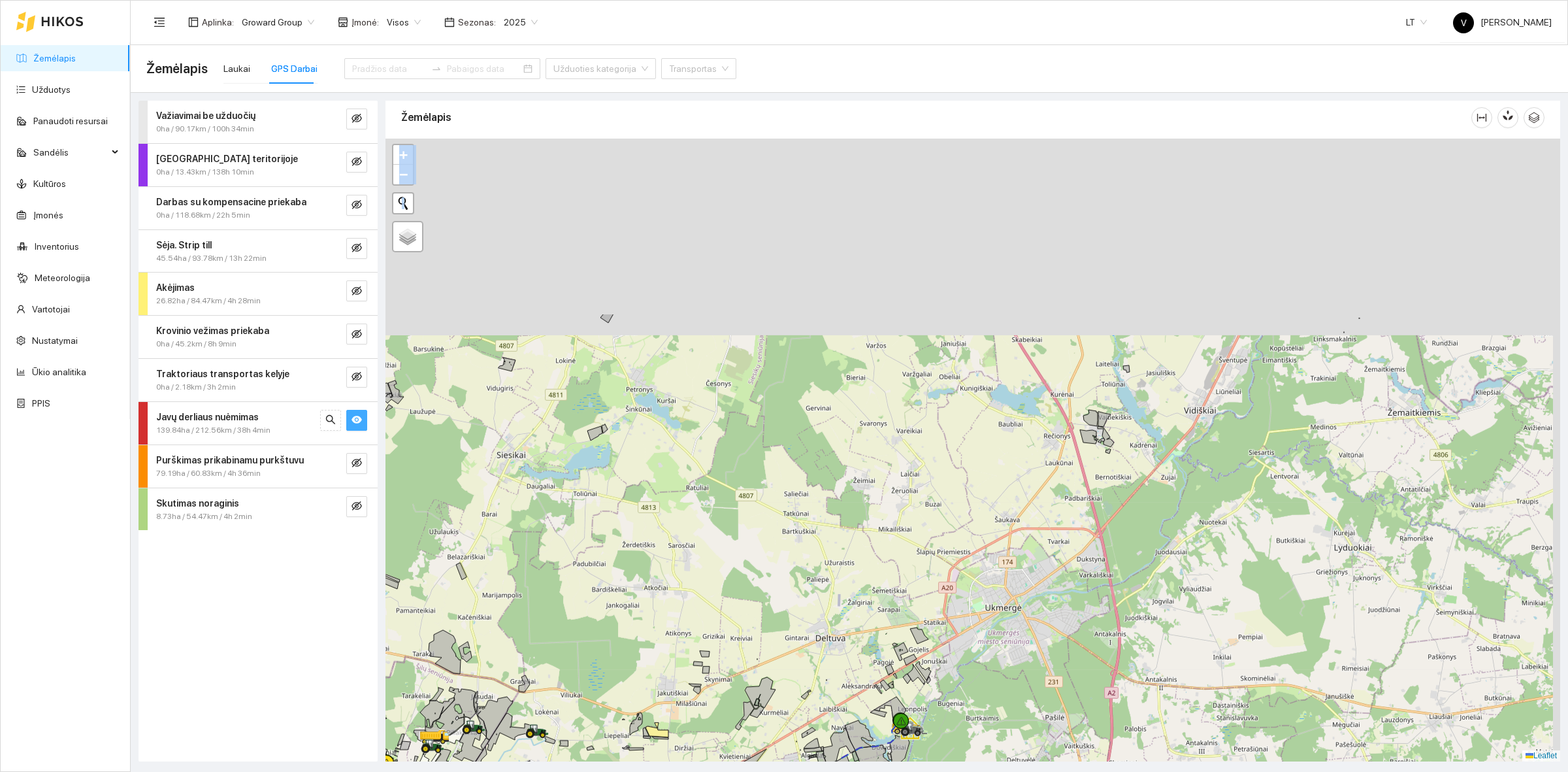
drag, startPoint x: 990, startPoint y: 281, endPoint x: 866, endPoint y: 544, distance: 290.8
click at [866, 544] on div at bounding box center [973, 450] width 1174 height 623
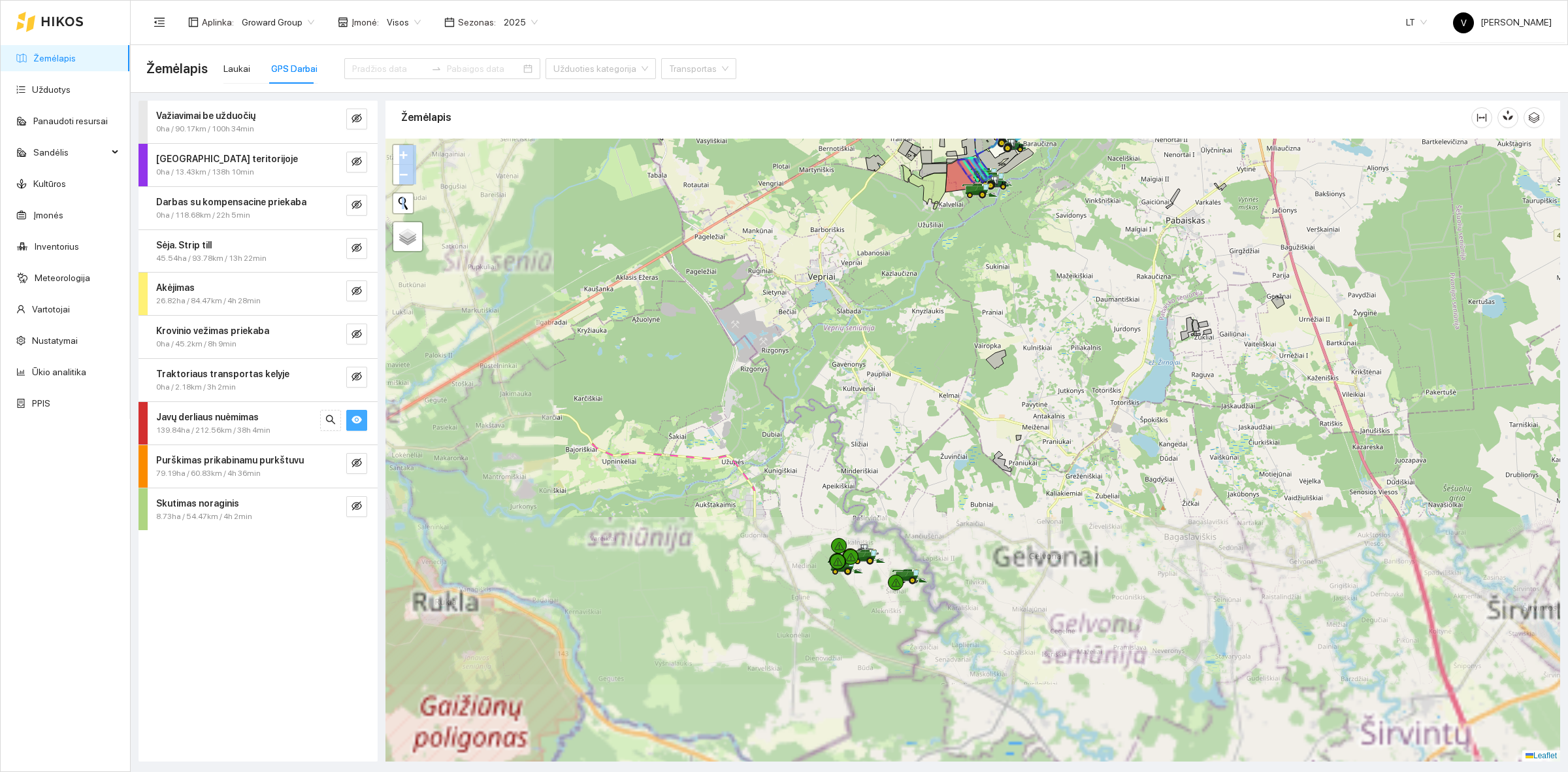
drag, startPoint x: 793, startPoint y: 413, endPoint x: 1003, endPoint y: 216, distance: 287.9
click at [1003, 216] on div at bounding box center [973, 450] width 1174 height 623
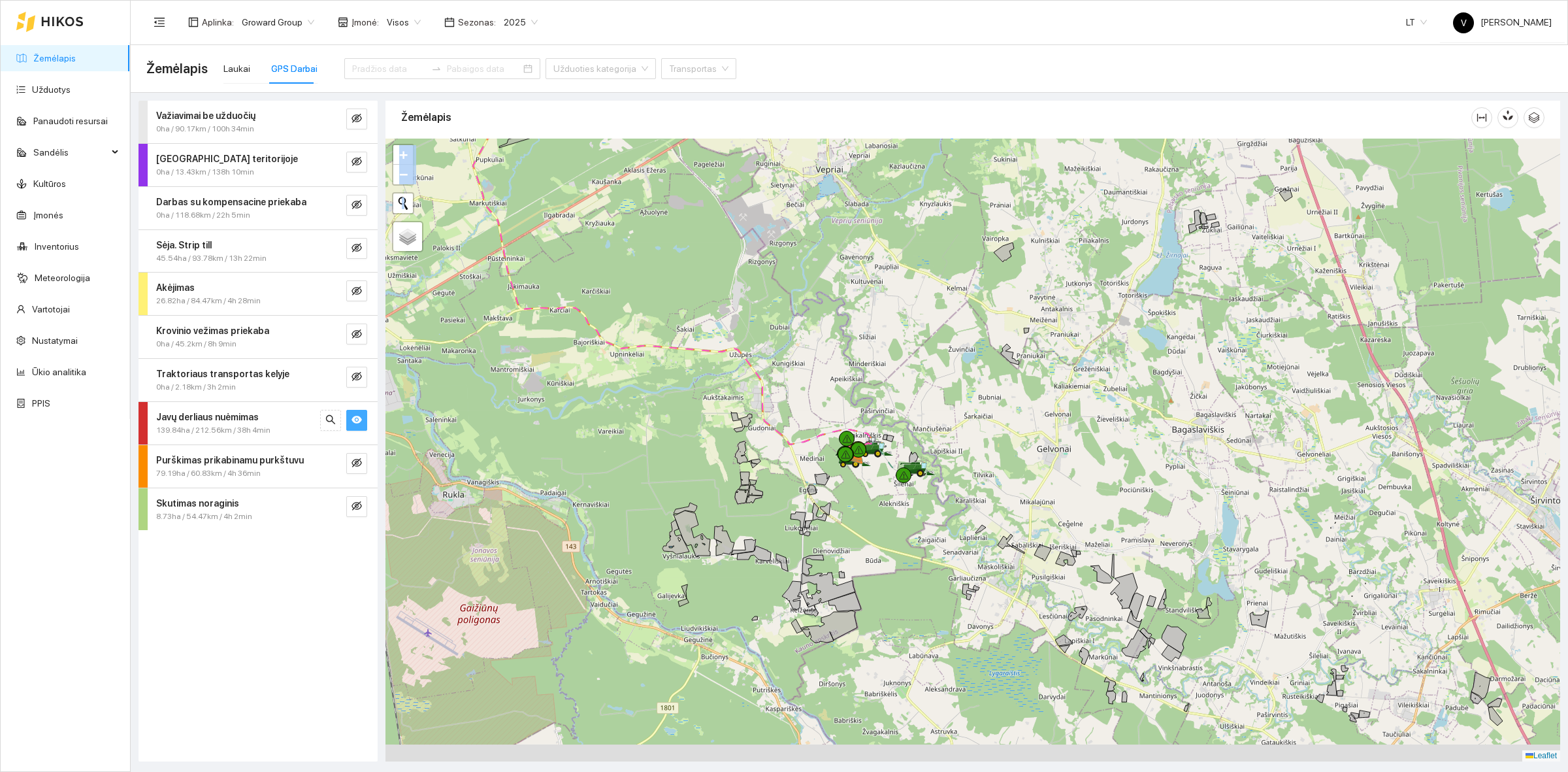
drag, startPoint x: 857, startPoint y: 514, endPoint x: 857, endPoint y: 423, distance: 91.0
click at [854, 401] on div at bounding box center [973, 450] width 1174 height 623
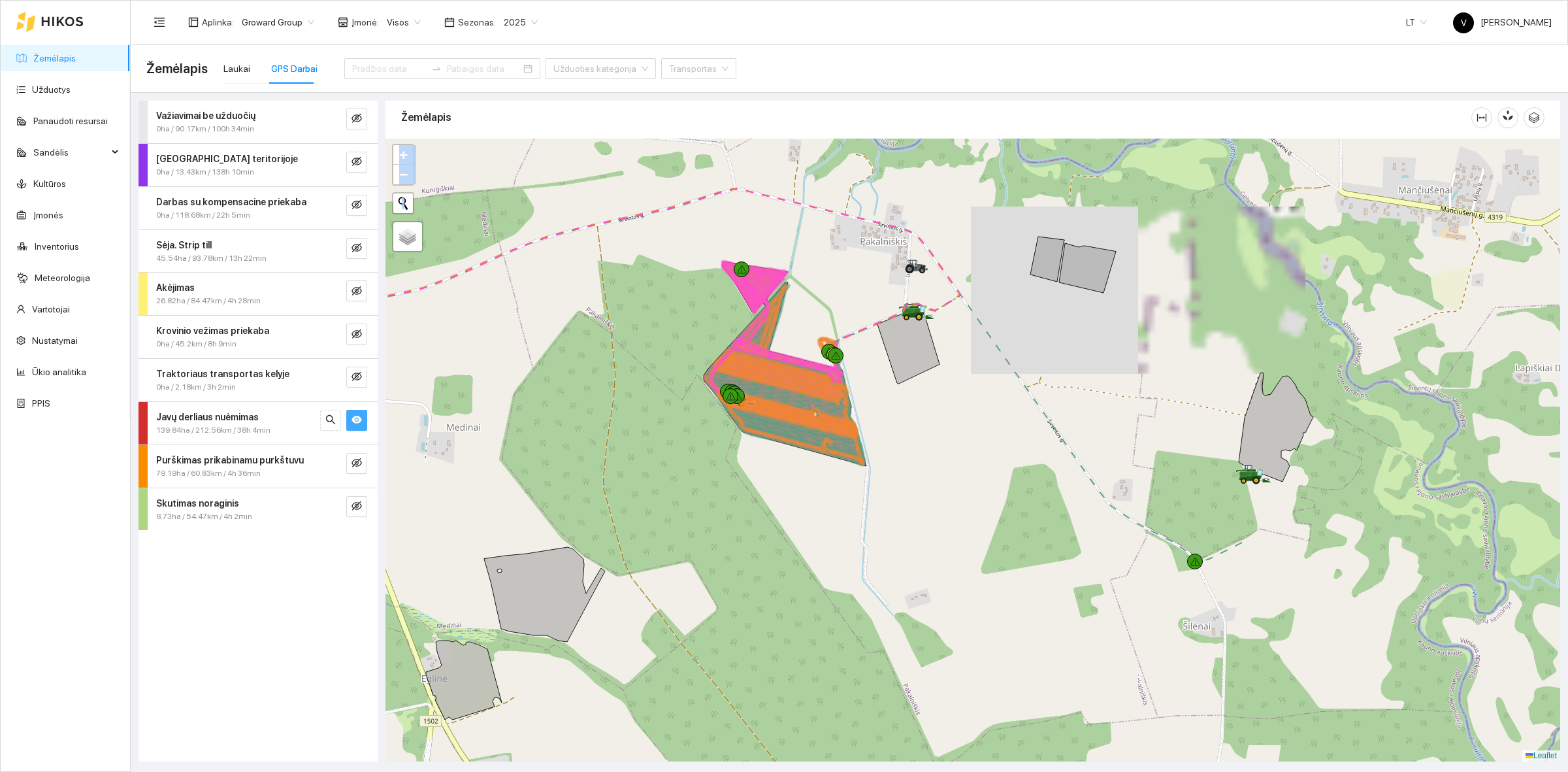
drag, startPoint x: 811, startPoint y: 394, endPoint x: 874, endPoint y: 403, distance: 63.6
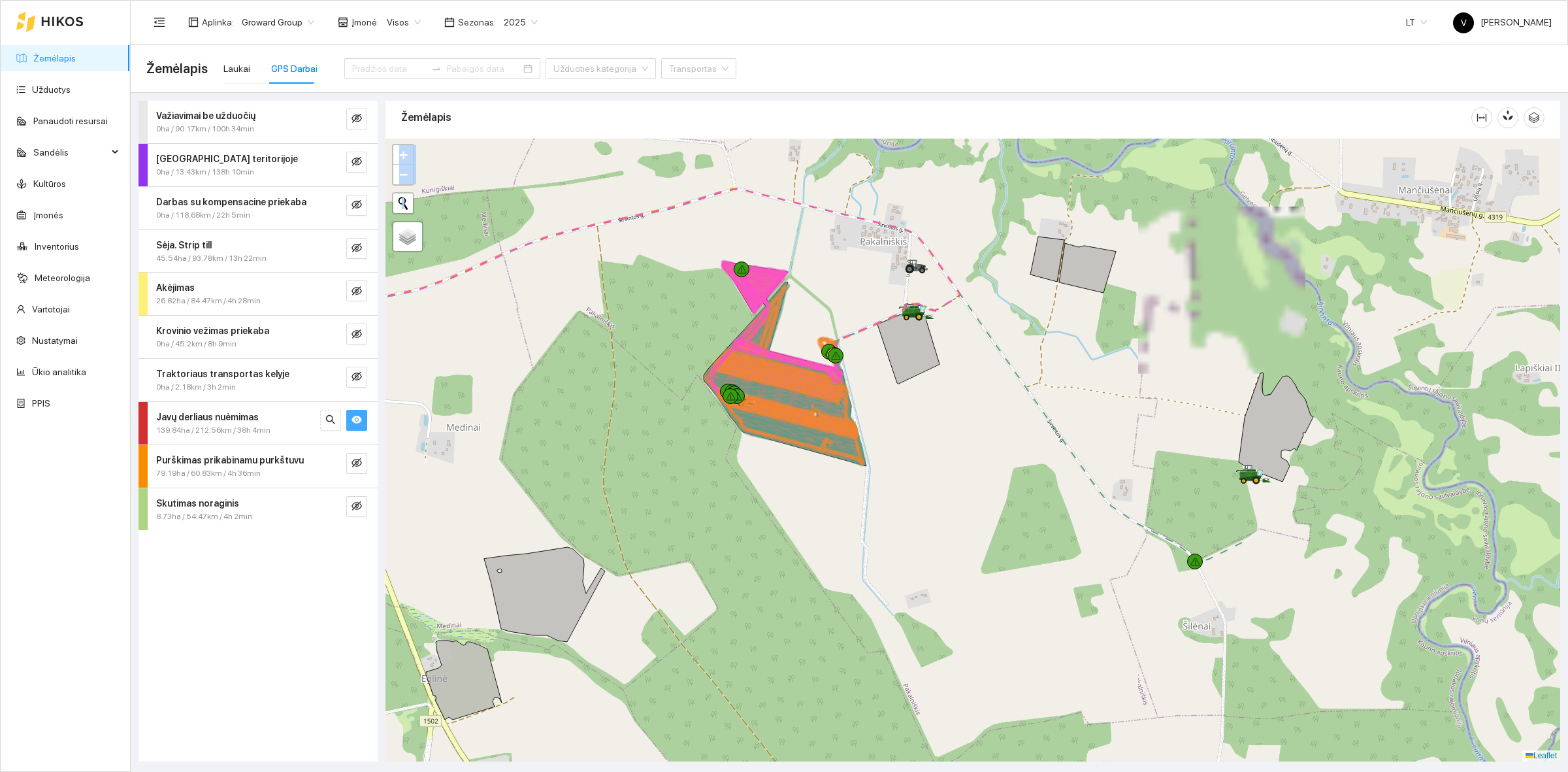
click at [874, 403] on div at bounding box center [973, 450] width 1174 height 623
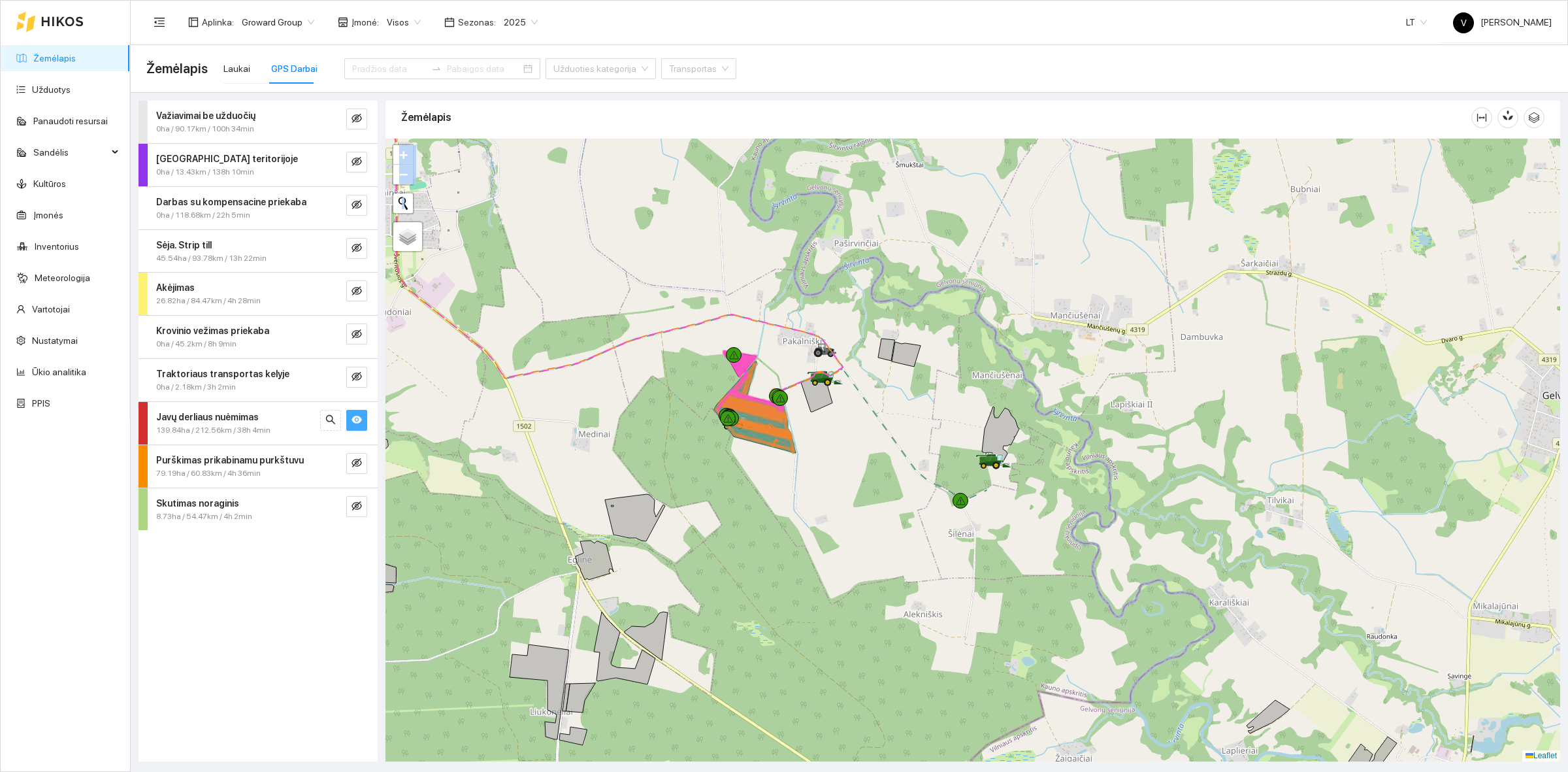
drag, startPoint x: 978, startPoint y: 462, endPoint x: 918, endPoint y: 474, distance: 61.2
click at [912, 497] on div at bounding box center [973, 450] width 1174 height 623
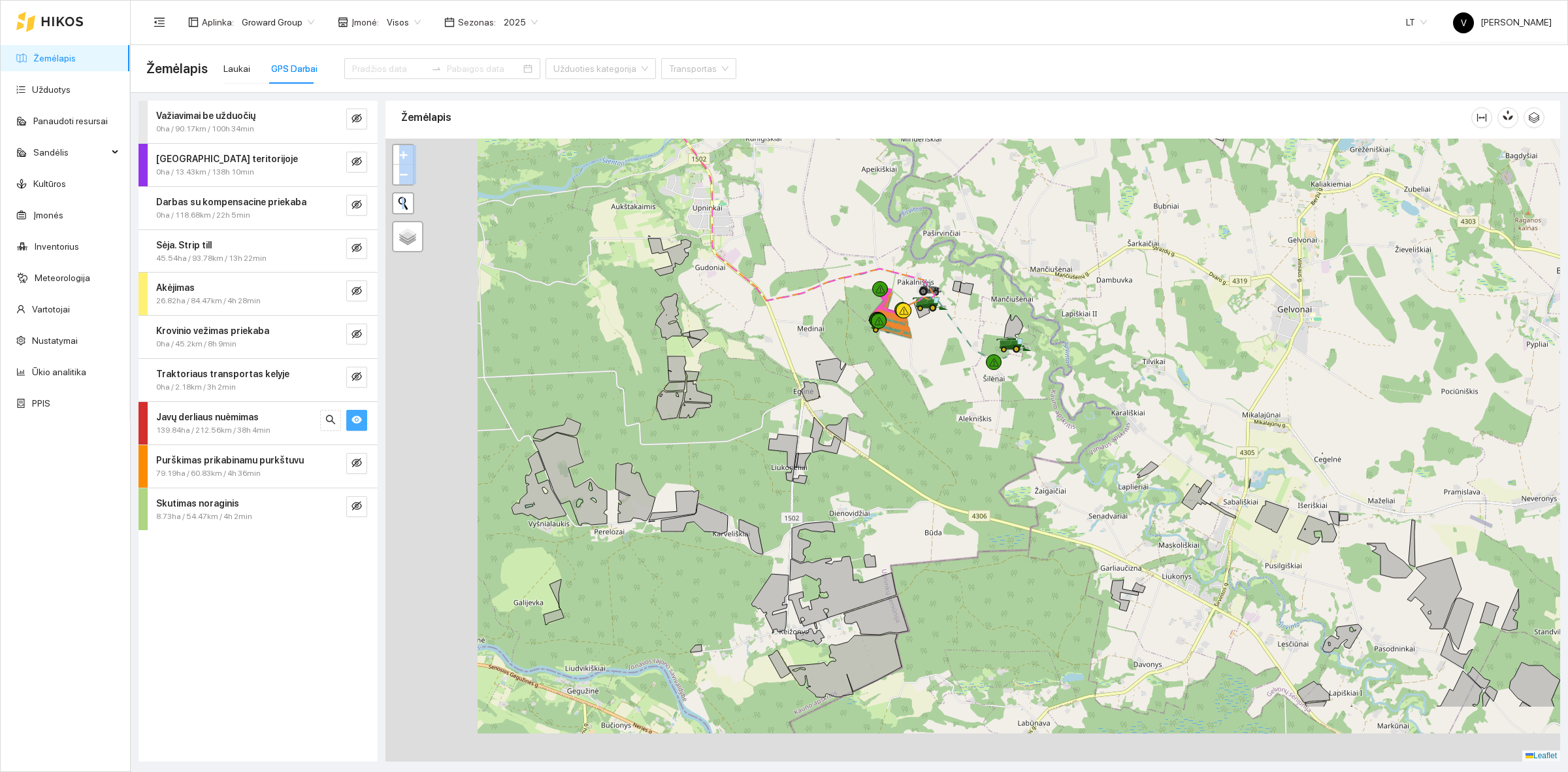
drag, startPoint x: 833, startPoint y: 497, endPoint x: 916, endPoint y: 409, distance: 121.0
click at [916, 409] on div at bounding box center [973, 450] width 1174 height 623
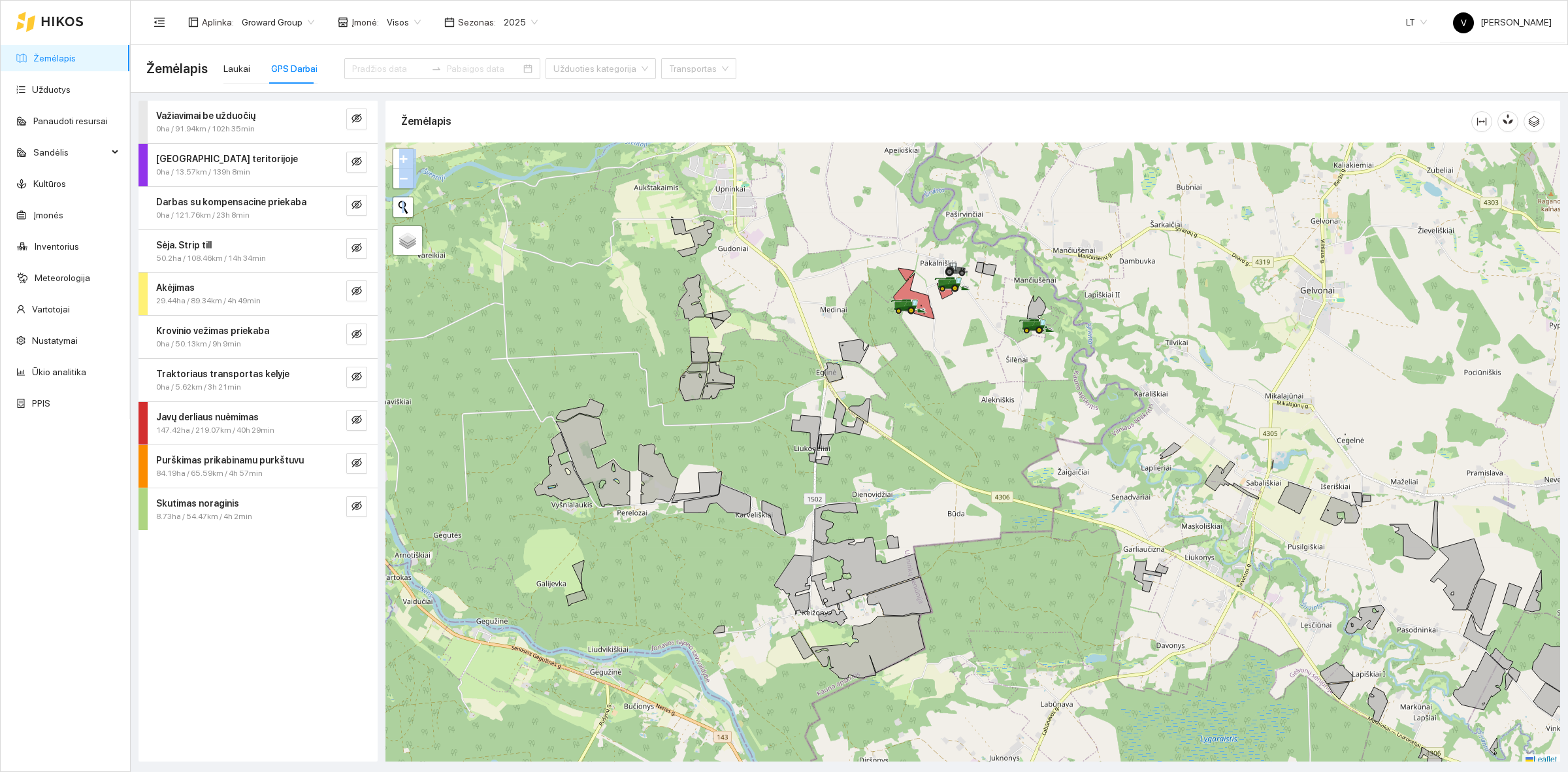
scroll to position [4, 0]
